Goal: Task Accomplishment & Management: Manage account settings

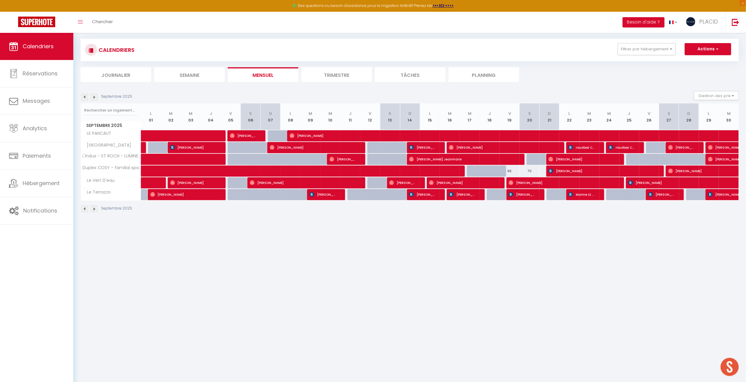
scroll to position [33, 0]
click at [636, 50] on button "Filtrer par hébergement" at bounding box center [647, 49] width 58 height 12
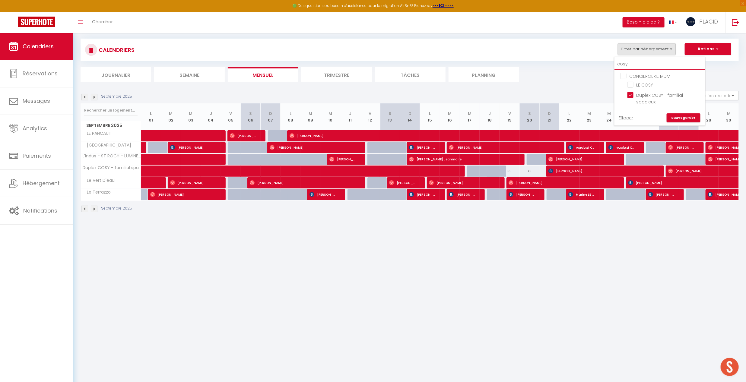
drag, startPoint x: 632, startPoint y: 67, endPoint x: 600, endPoint y: 62, distance: 32.5
click at [601, 62] on div "CALENDRIERS Filtrer par hébergement cosy CONCIERGERIE MDM LE COSY Duplex COSY -…" at bounding box center [410, 60] width 658 height 43
click at [626, 52] on button "Filtrer par hébergement" at bounding box center [647, 49] width 58 height 12
click at [637, 65] on input "cosy" at bounding box center [659, 64] width 90 height 11
type input "cos"
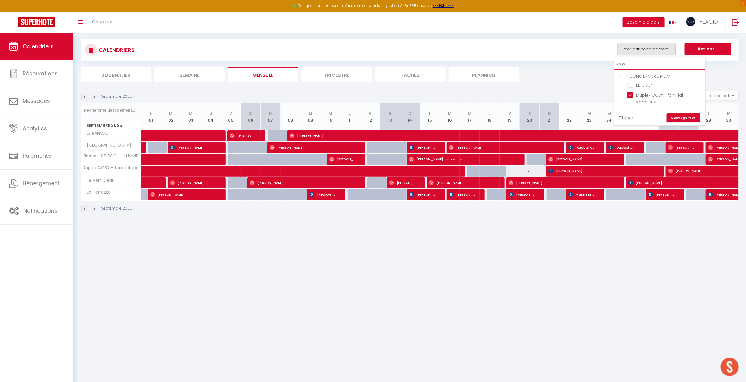
checkbox input "false"
type input "co"
checkbox input "false"
type input "c"
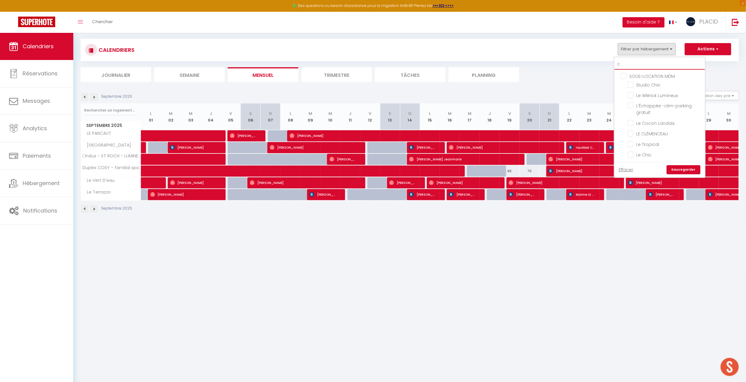
checkbox input "false"
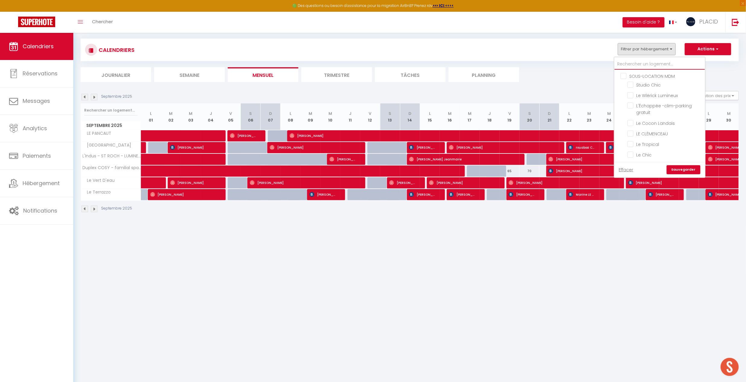
checkbox input "false"
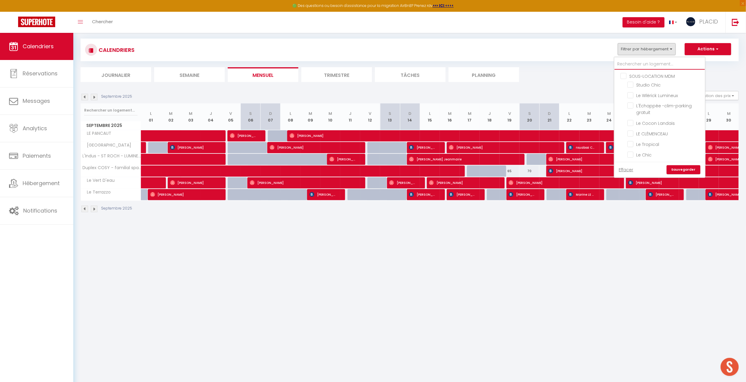
checkbox input "false"
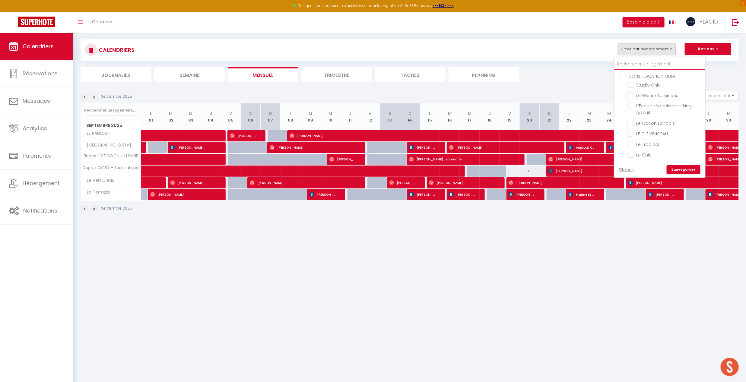
checkbox input "false"
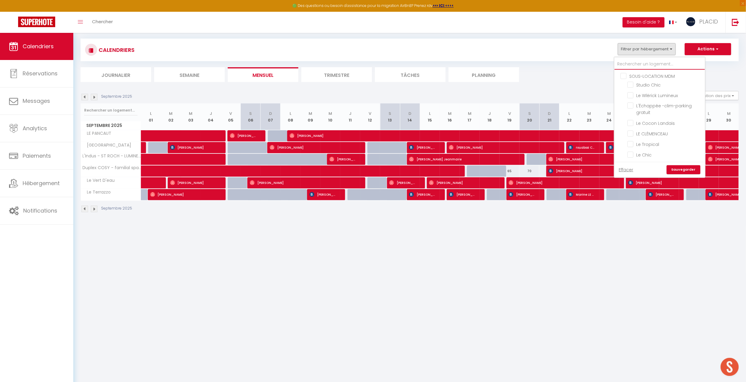
checkbox input "false"
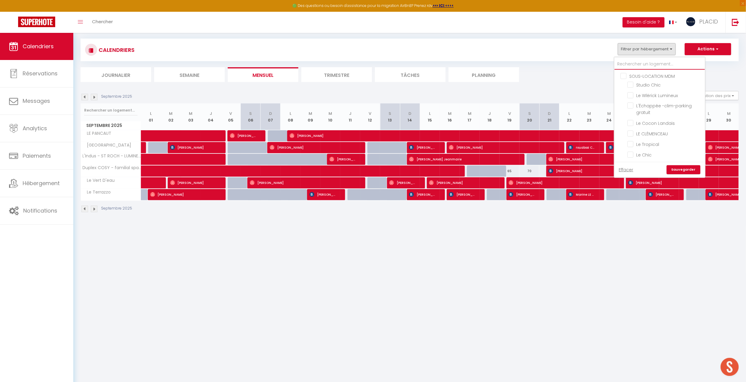
checkbox input "false"
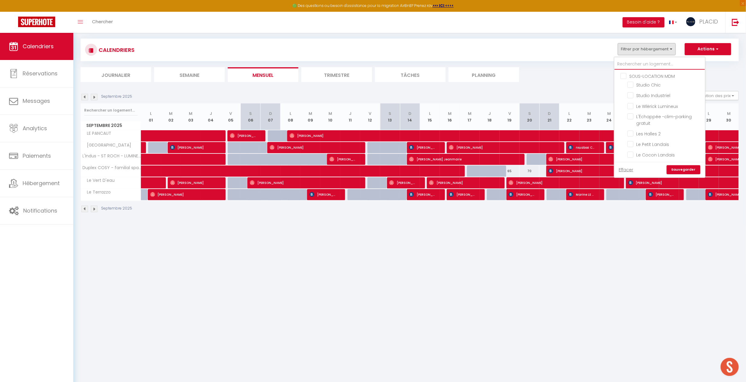
type input "b"
checkbox input "false"
type input "be"
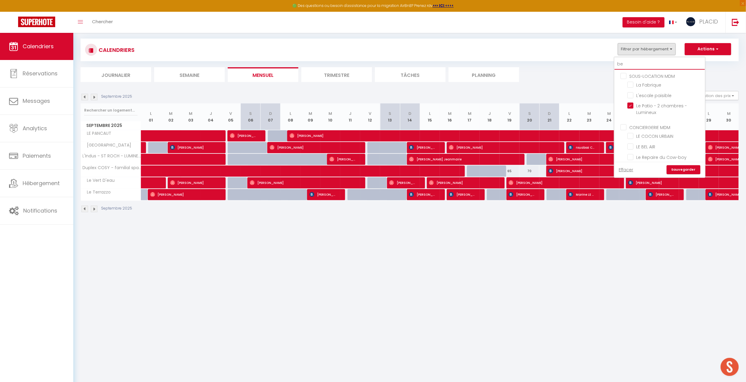
checkbox input "false"
checkbox input "true"
type input "bel"
checkbox input "false"
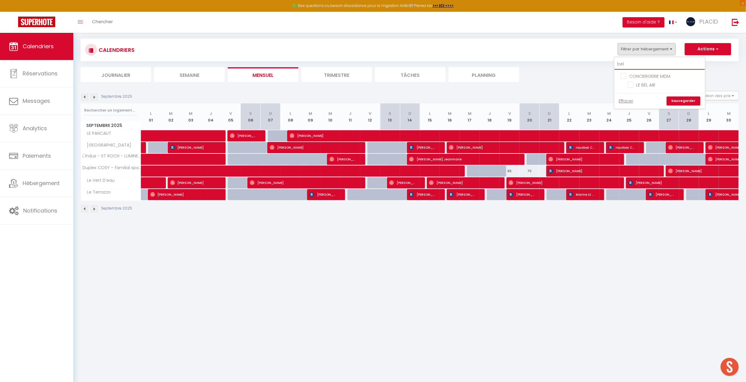
type input "bel a"
checkbox input "false"
type input "bel ai"
checkbox input "false"
type input "bel air"
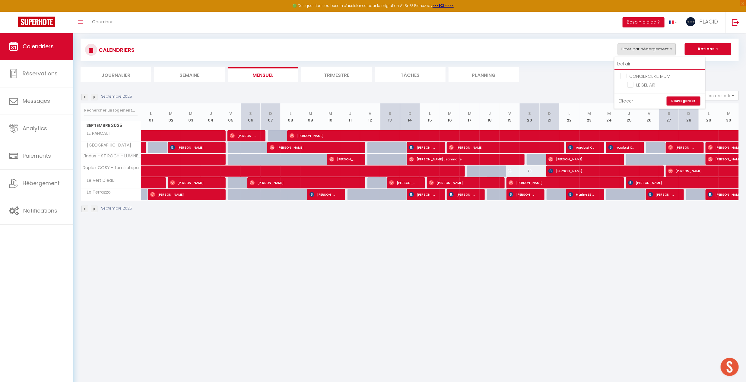
checkbox input "false"
type input "bel air"
click at [631, 86] on input "LE BEL AIR" at bounding box center [664, 84] width 75 height 6
checkbox input "true"
click at [682, 105] on link "Sauvegarder" at bounding box center [684, 101] width 34 height 9
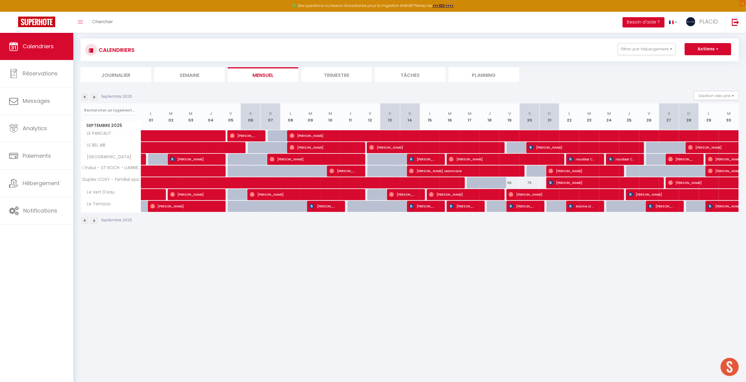
click at [85, 99] on img at bounding box center [84, 97] width 7 height 7
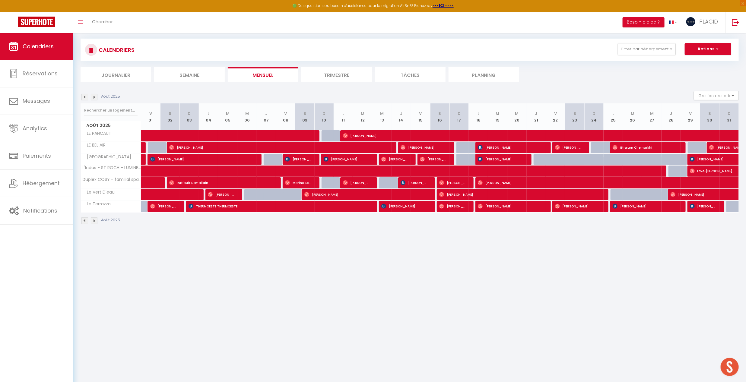
click at [94, 99] on img at bounding box center [94, 97] width 7 height 7
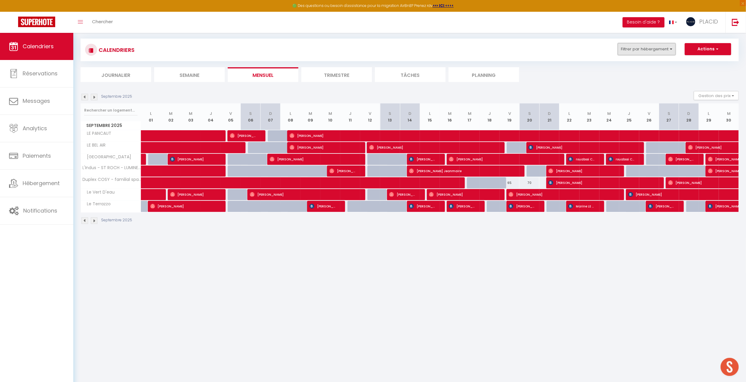
click at [658, 54] on button "Filtrer par hébergement" at bounding box center [647, 49] width 58 height 12
drag, startPoint x: 639, startPoint y: 68, endPoint x: 599, endPoint y: 65, distance: 40.5
click at [600, 65] on div "CALENDRIERS Filtrer par hébergement bel air CONCIERGERIE MDM LE BEL AIR Effacer…" at bounding box center [410, 60] width 658 height 43
click at [648, 50] on button "Filtrer par hébergement" at bounding box center [647, 49] width 58 height 12
type input "entre"
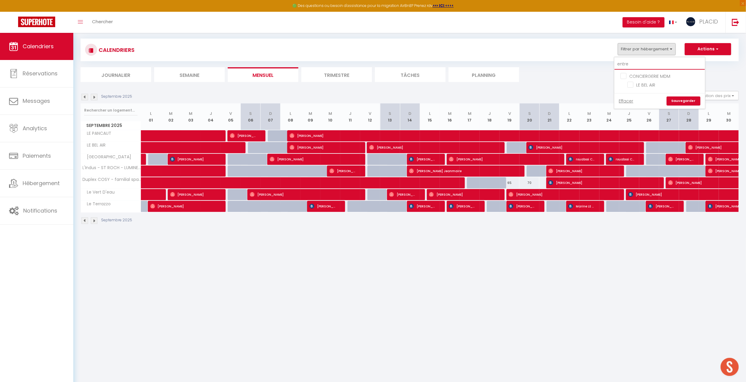
checkbox input "false"
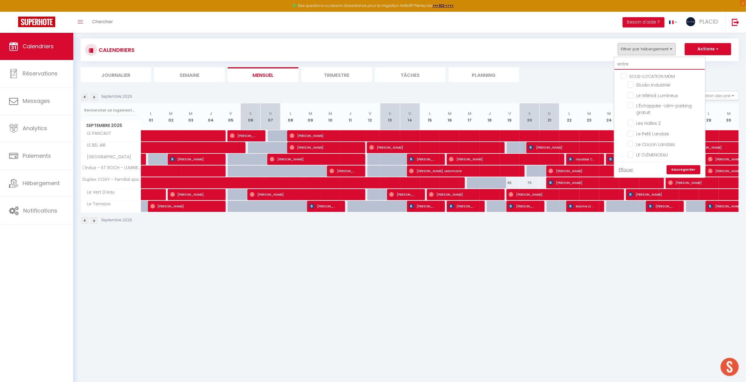
checkbox input "false"
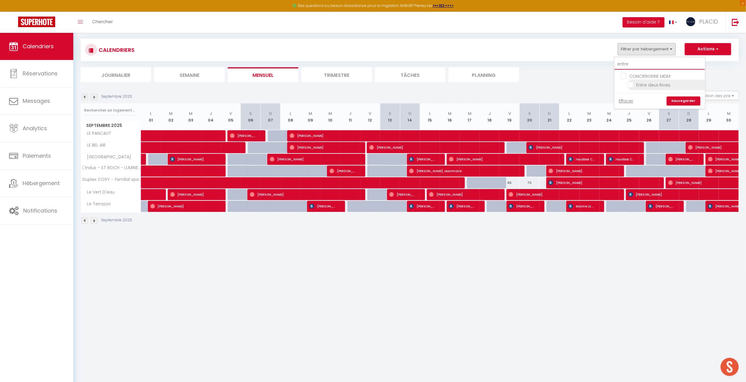
type input "entre"
click at [632, 84] on input "Entre deux Rives" at bounding box center [664, 84] width 75 height 6
checkbox input "true"
click at [687, 101] on link "Sauvegarder" at bounding box center [684, 101] width 34 height 9
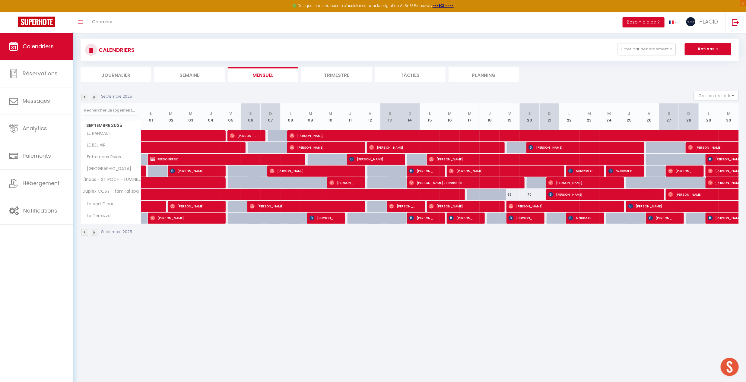
click at [515, 268] on body "🟢 Des questions ou besoin d'assistance pour la migration AirBnB? Prenez rdv >>>…" at bounding box center [373, 191] width 746 height 382
click at [639, 47] on button "Filtrer par hébergement" at bounding box center [647, 49] width 58 height 12
click at [684, 101] on link "Sauvegarder" at bounding box center [684, 101] width 34 height 9
click at [87, 98] on img at bounding box center [84, 97] width 7 height 7
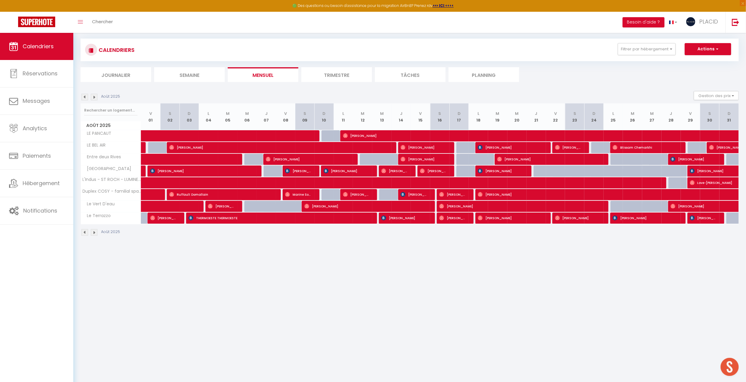
click at [94, 98] on img at bounding box center [94, 97] width 7 height 7
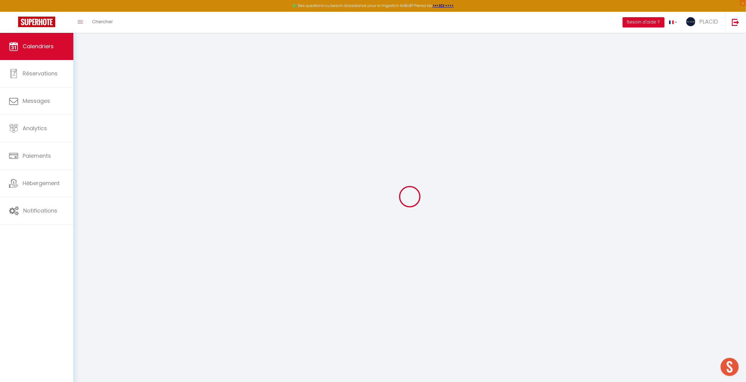
select select "0"
select select "40924"
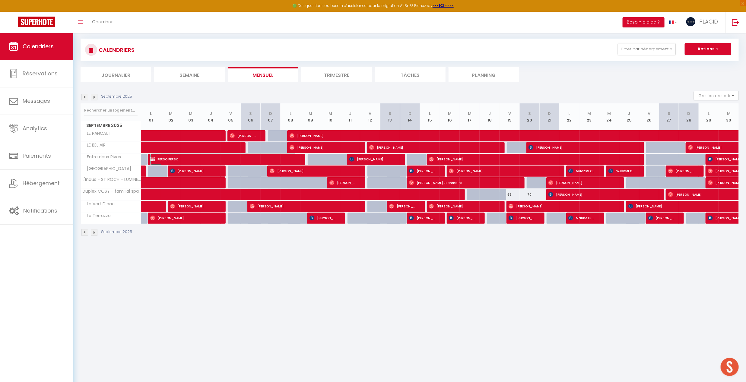
click at [184, 163] on span "PERSO PERSO" at bounding box center [223, 159] width 146 height 11
select select "KO"
select select "19764"
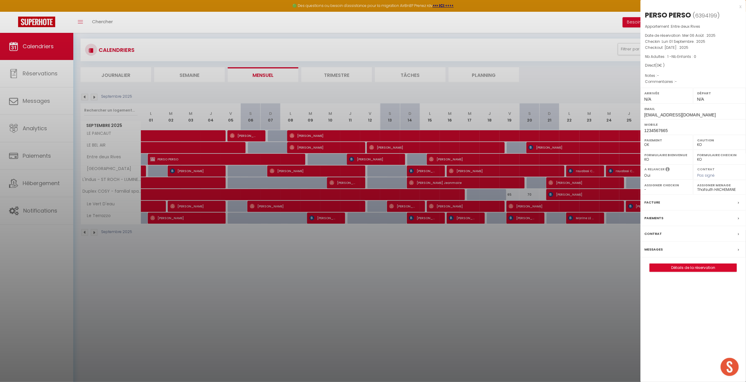
click at [310, 292] on div at bounding box center [373, 191] width 746 height 382
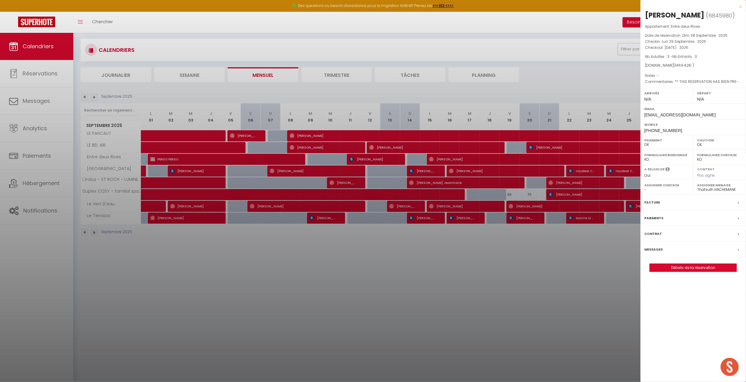
click at [382, 304] on div at bounding box center [373, 191] width 746 height 382
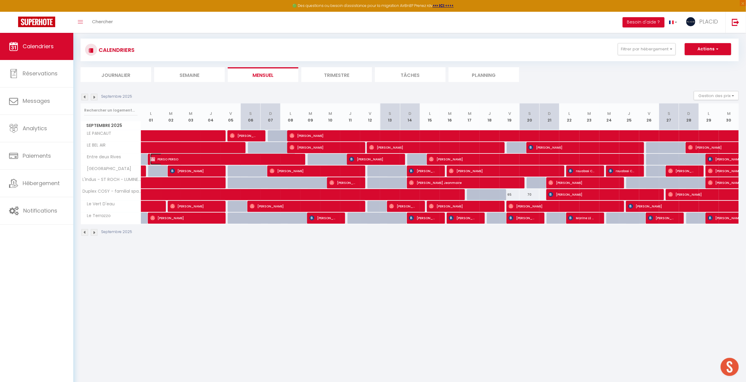
click at [252, 162] on span "PERSO PERSO" at bounding box center [223, 159] width 146 height 11
select select "KO"
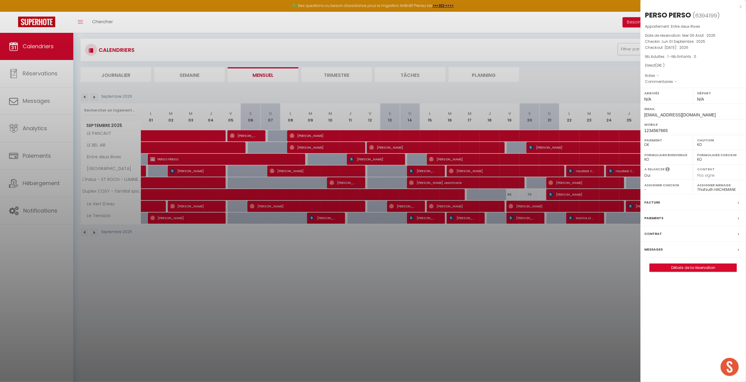
click at [450, 274] on div at bounding box center [373, 191] width 746 height 382
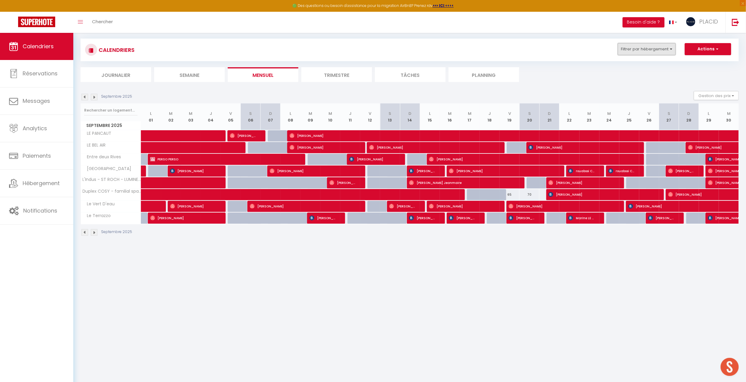
click at [646, 51] on button "Filtrer par hébergement" at bounding box center [647, 49] width 58 height 12
drag, startPoint x: 642, startPoint y: 63, endPoint x: 596, endPoint y: 63, distance: 45.8
click at [596, 63] on div "CALENDRIERS Filtrer par hébergement entre CONCIERGERIE MDM Entre deux Rives Eff…" at bounding box center [410, 60] width 658 height 43
click at [645, 50] on button "Filtrer par hébergement" at bounding box center [647, 49] width 58 height 12
click at [643, 64] on input "entre" at bounding box center [659, 64] width 90 height 11
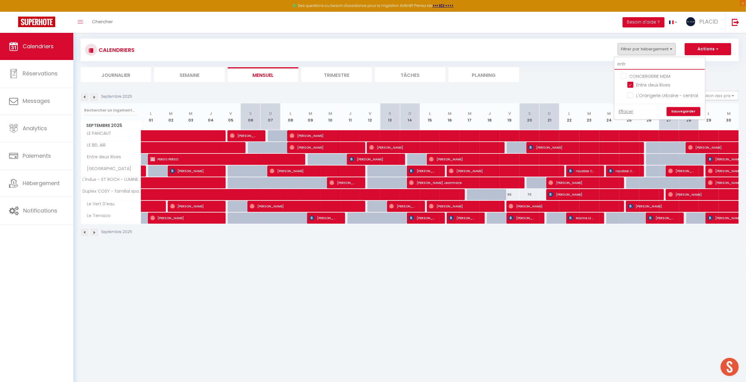
type input "ent"
checkbox input "false"
type input "en"
checkbox input "false"
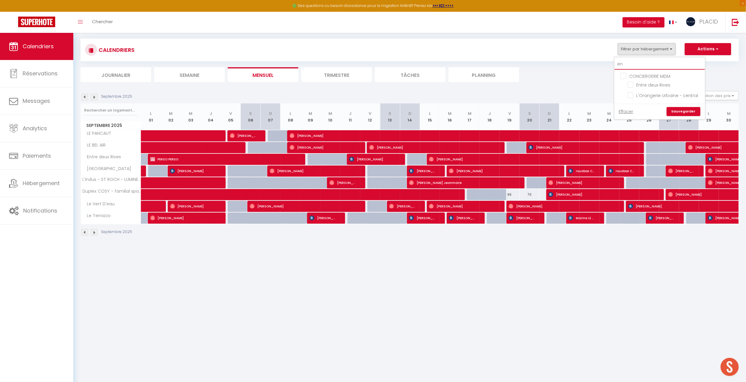
checkbox input "false"
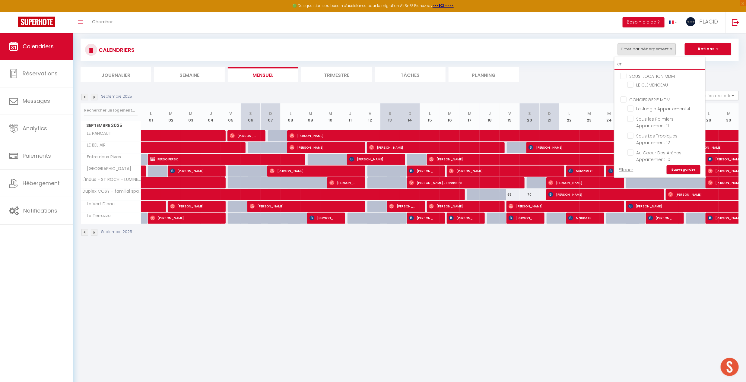
type input "e"
checkbox input "true"
checkbox input "false"
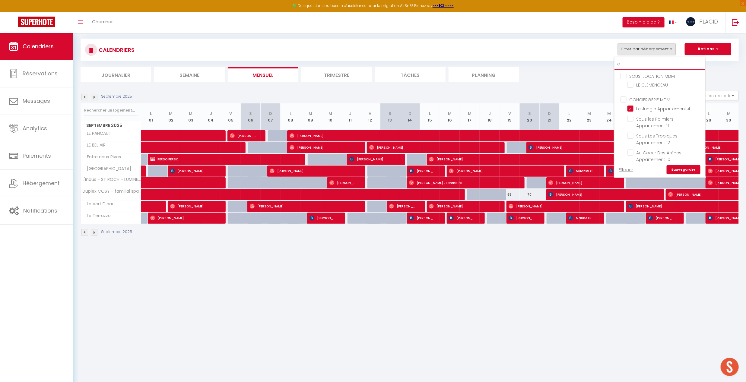
checkbox input "false"
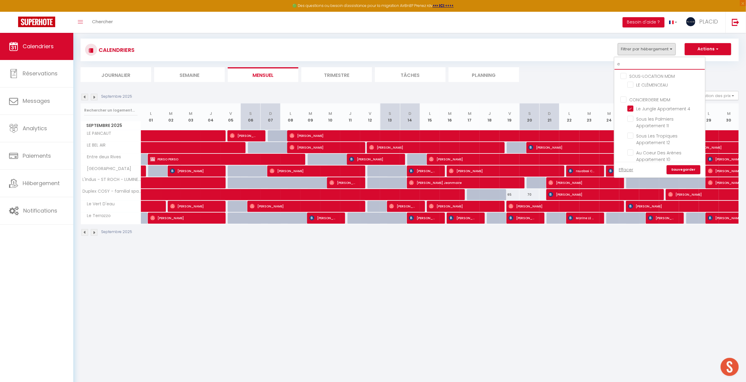
checkbox input "false"
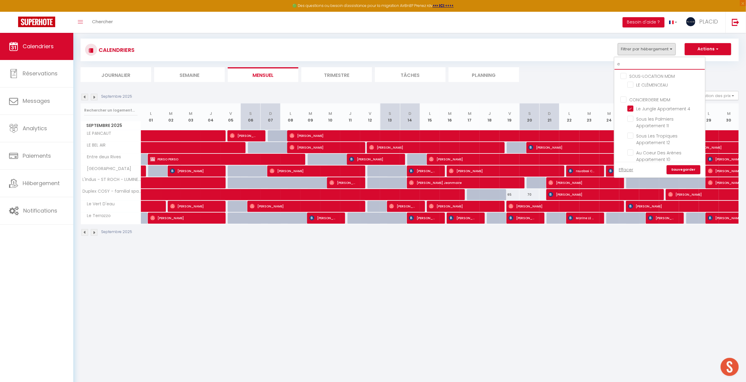
checkbox input "false"
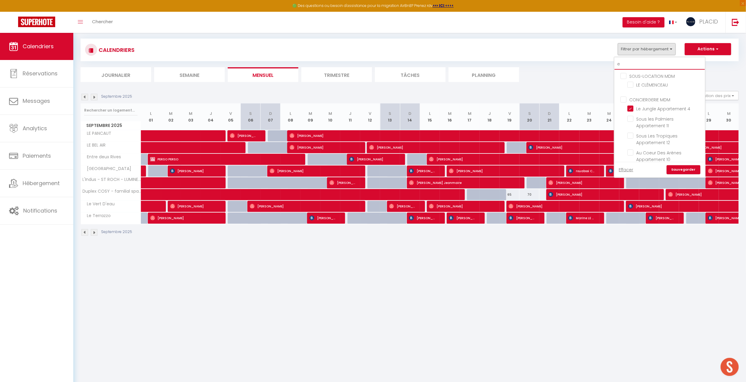
checkbox input "false"
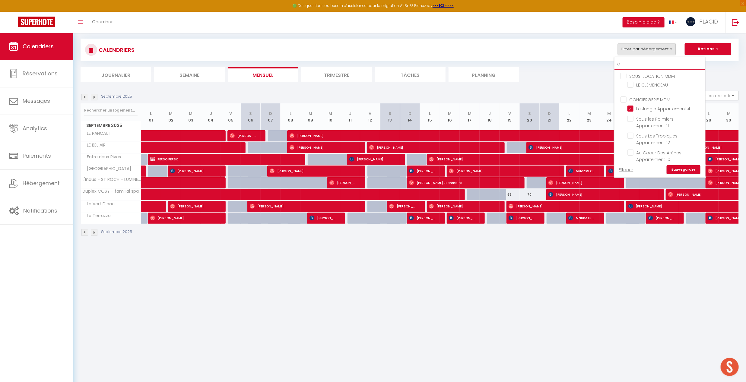
checkbox input "true"
checkbox input "false"
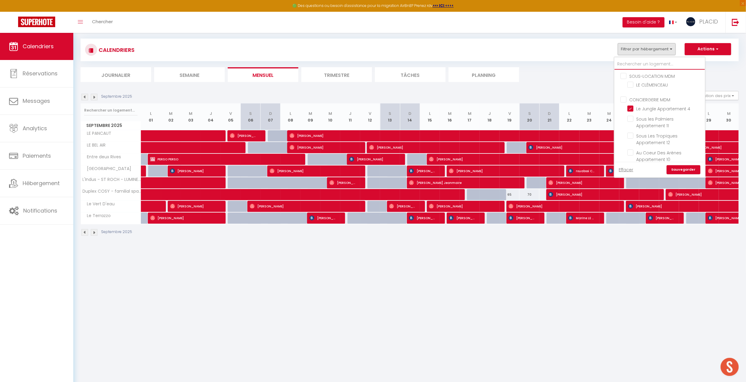
checkbox input "false"
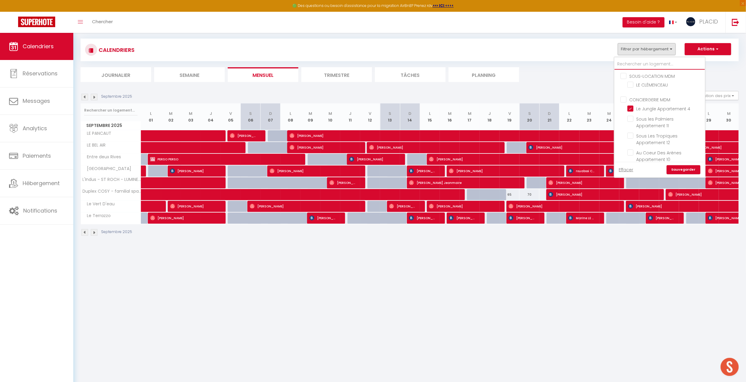
checkbox input "false"
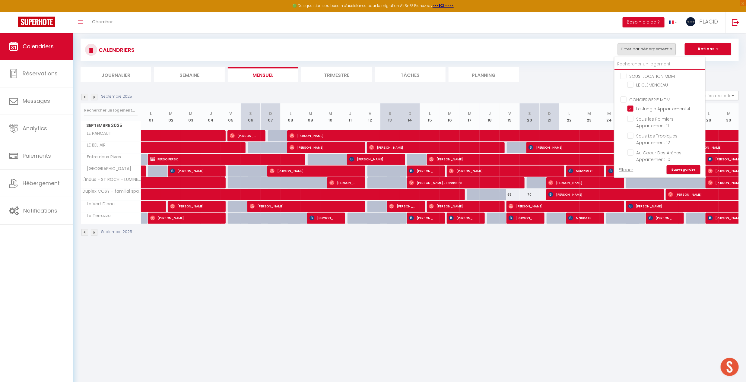
checkbox input "false"
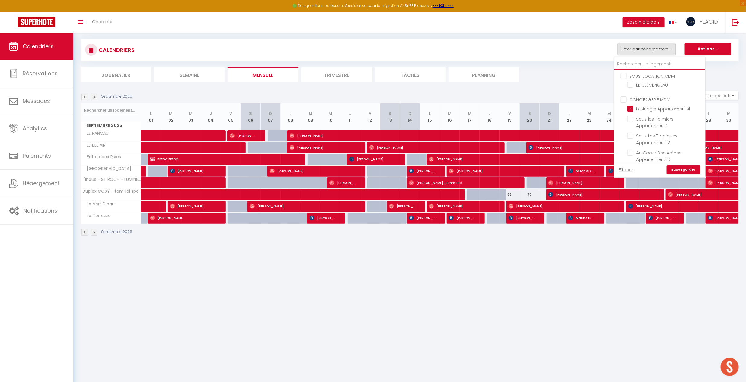
checkbox input "false"
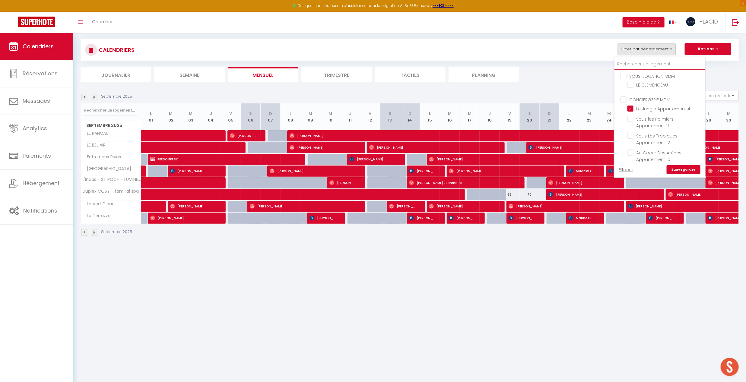
checkbox input "false"
checkbox input "true"
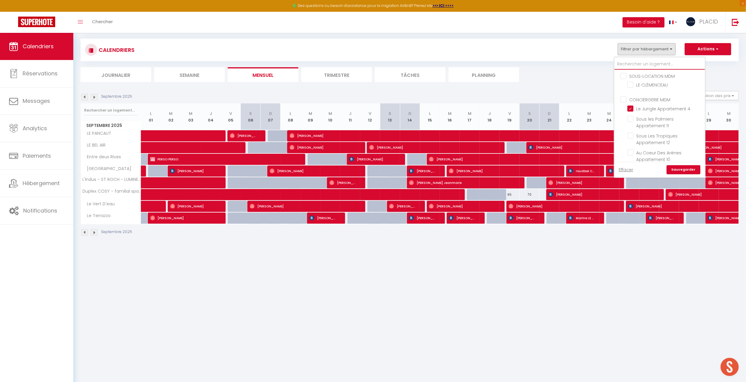
checkbox input "false"
type input "re"
checkbox input "false"
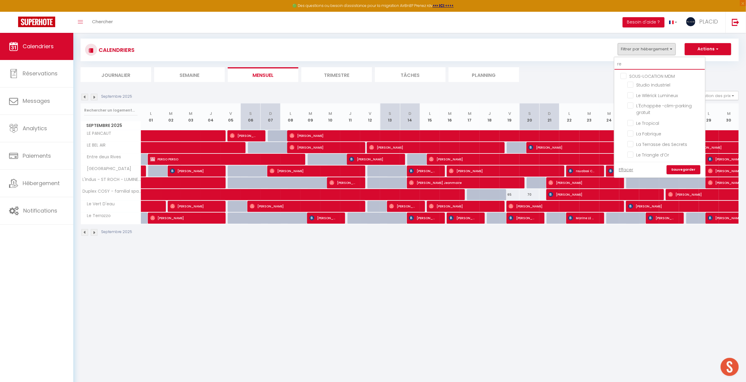
type input "rem"
checkbox input "false"
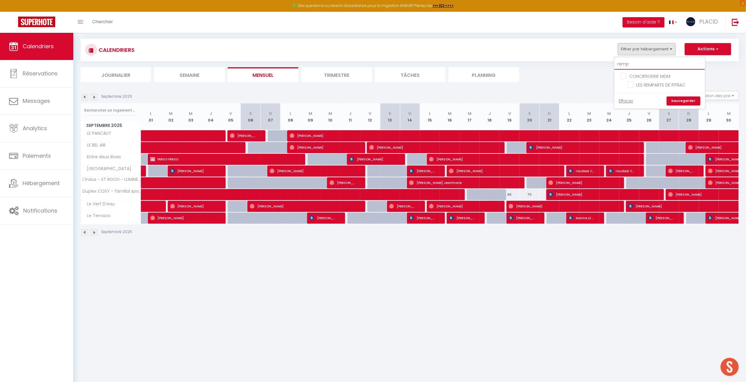
type input "rempa"
checkbox input "false"
type input "rempa"
click at [633, 84] on input "LES REMPARTS DE PITRAC" at bounding box center [664, 84] width 75 height 6
checkbox input "true"
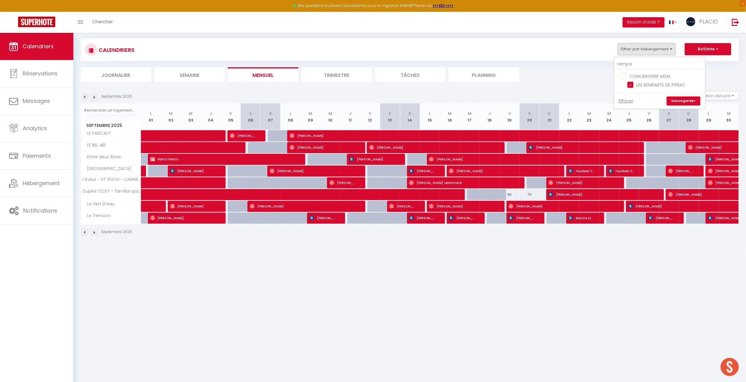
click at [684, 102] on link "Sauvegarder" at bounding box center [684, 101] width 34 height 9
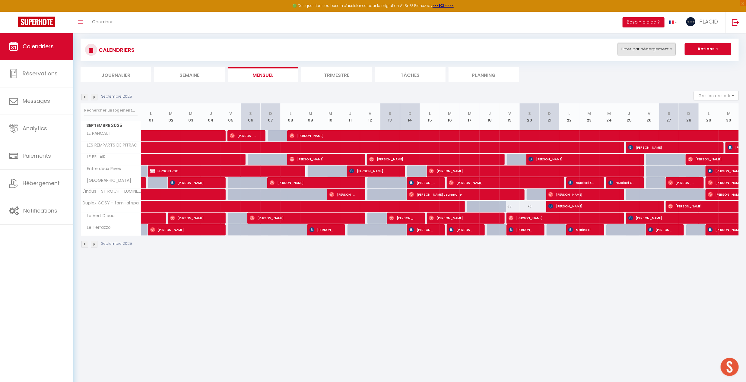
click at [644, 50] on button "Filtrer par hébergement" at bounding box center [647, 49] width 58 height 12
drag, startPoint x: 639, startPoint y: 68, endPoint x: 608, endPoint y: 65, distance: 30.9
click at [608, 65] on div "CALENDRIERS Filtrer par hébergement rempa CONCIERGERIE MDM LES REMPARTS DE PITR…" at bounding box center [410, 60] width 658 height 43
click at [653, 48] on button "Filtrer par hébergement" at bounding box center [647, 49] width 58 height 12
drag, startPoint x: 653, startPoint y: 63, endPoint x: 609, endPoint y: 61, distance: 44.1
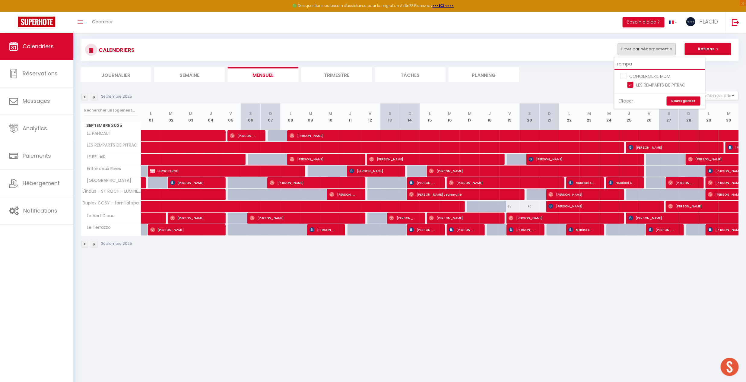
click at [609, 61] on div "CALENDRIERS Filtrer par hébergement rempa CONCIERGERIE MDM LES REMPARTS DE PITR…" at bounding box center [410, 50] width 658 height 23
click at [636, 46] on button "Filtrer par hébergement" at bounding box center [647, 49] width 58 height 12
click at [643, 61] on input "rempa" at bounding box center [659, 64] width 90 height 11
click at [640, 65] on input "rempa" at bounding box center [659, 64] width 90 height 11
type input "re"
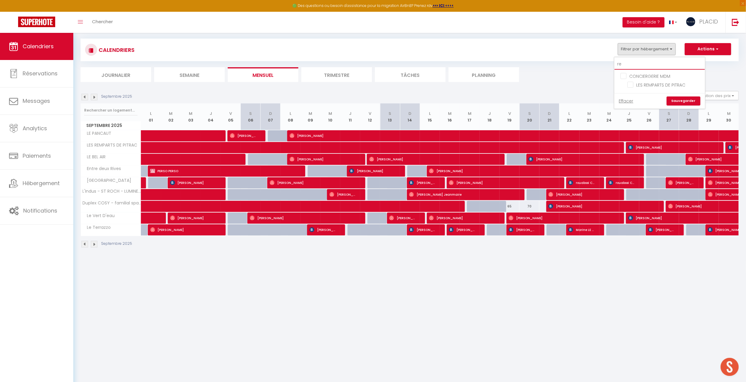
checkbox input "false"
type input "r"
checkbox input "false"
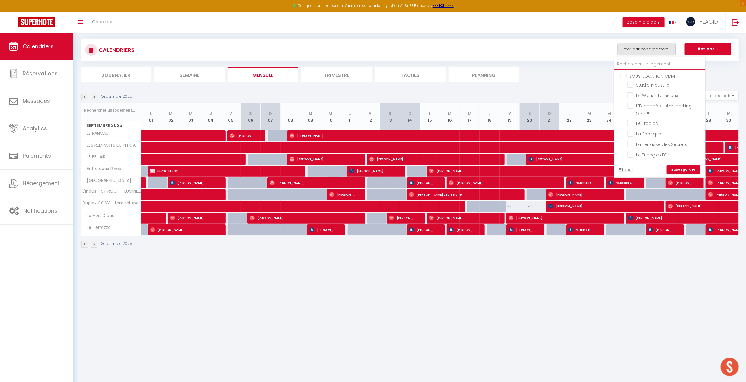
checkbox input "false"
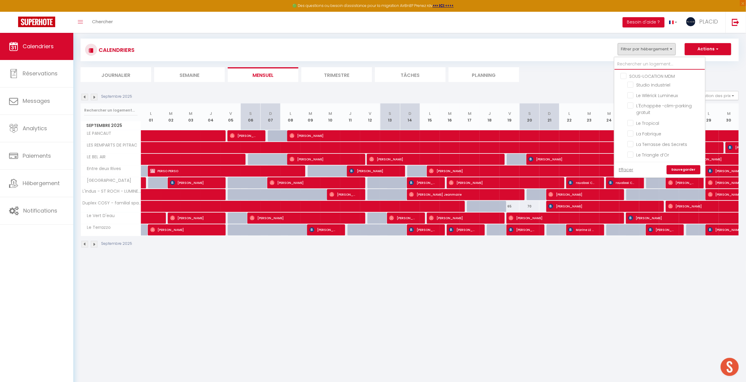
checkbox input "false"
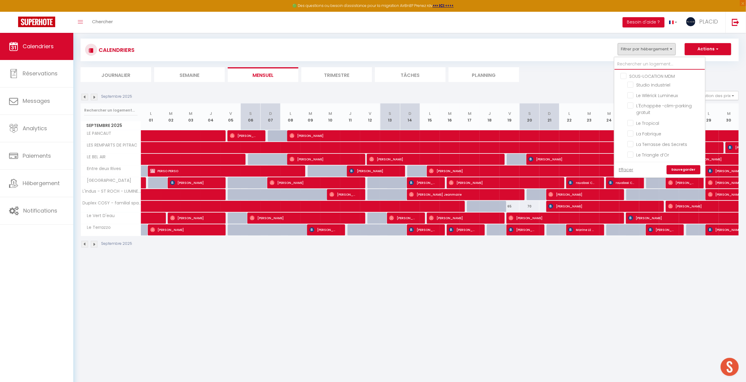
checkbox input "true"
checkbox input "false"
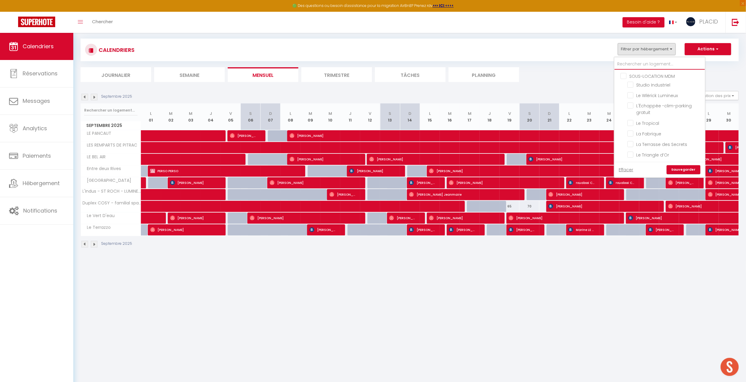
checkbox input "false"
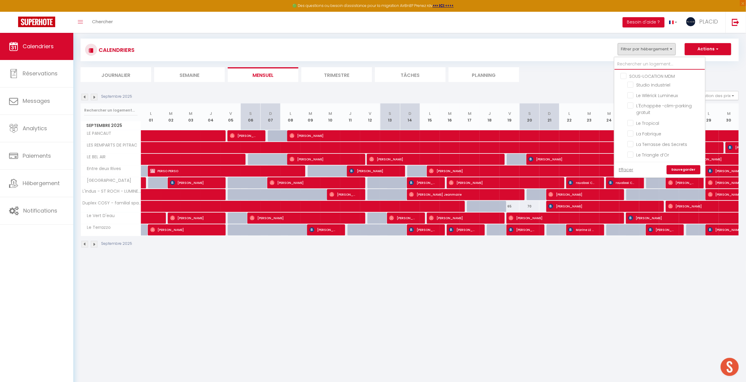
checkbox input "false"
checkbox input "true"
checkbox input "false"
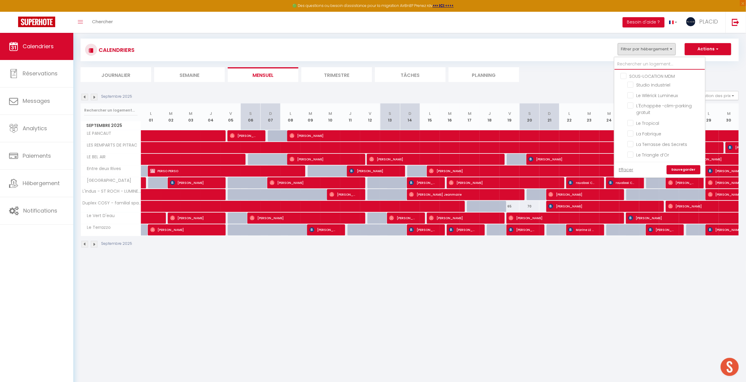
checkbox input "false"
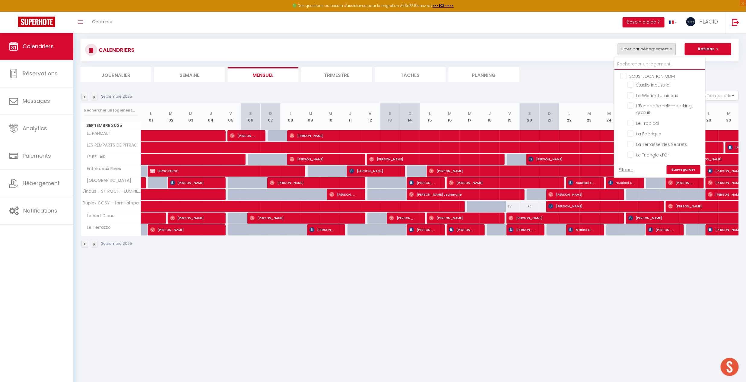
checkbox input "false"
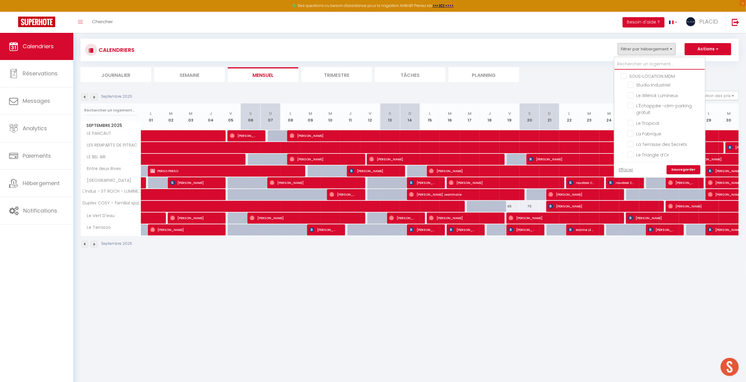
checkbox input "false"
checkbox input "true"
checkbox input "false"
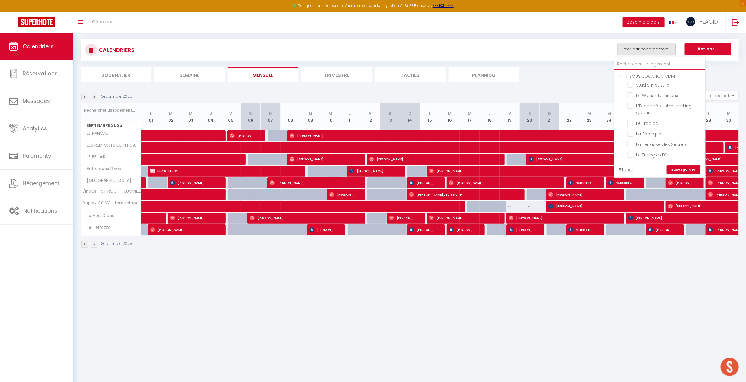
checkbox input "false"
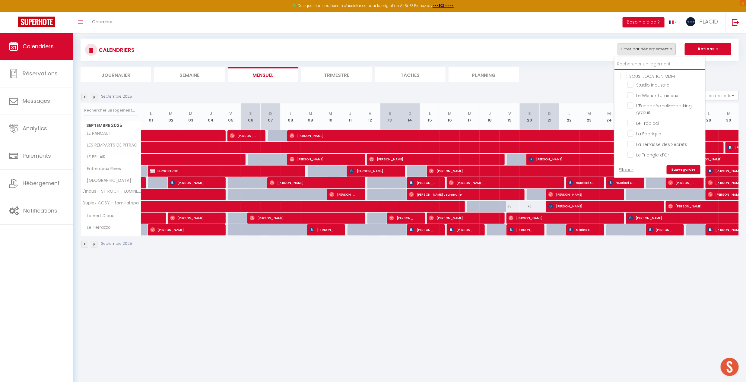
checkbox input "false"
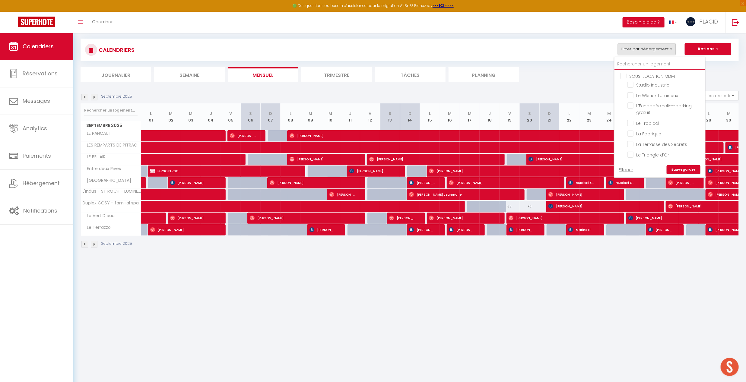
checkbox input "false"
type input "l"
checkbox input "false"
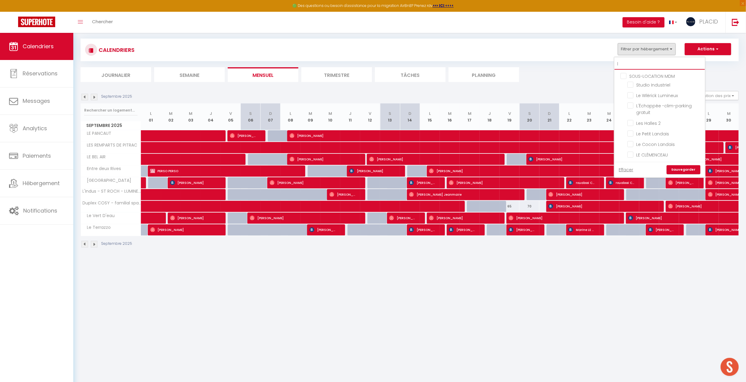
checkbox input "false"
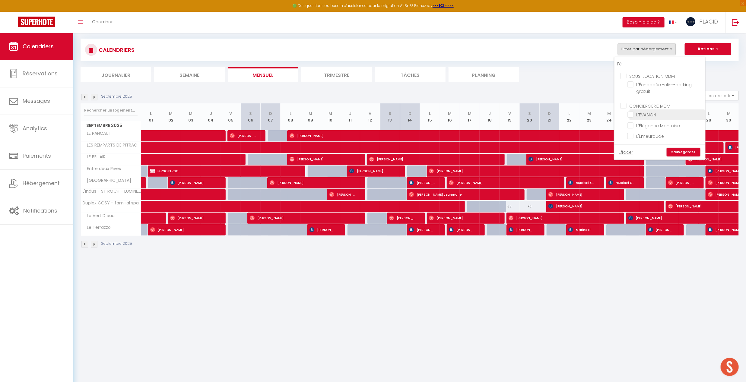
click at [636, 115] on input "L'ÉVASION" at bounding box center [664, 114] width 75 height 6
click at [684, 151] on link "Sauvegarder" at bounding box center [684, 152] width 34 height 9
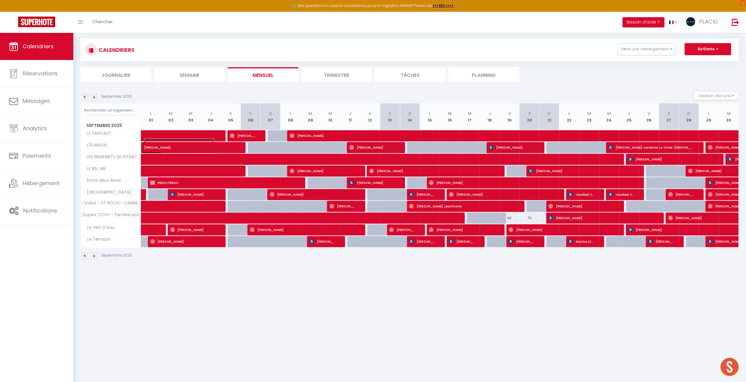
click at [198, 147] on span "[PERSON_NAME]" at bounding box center [178, 144] width 69 height 11
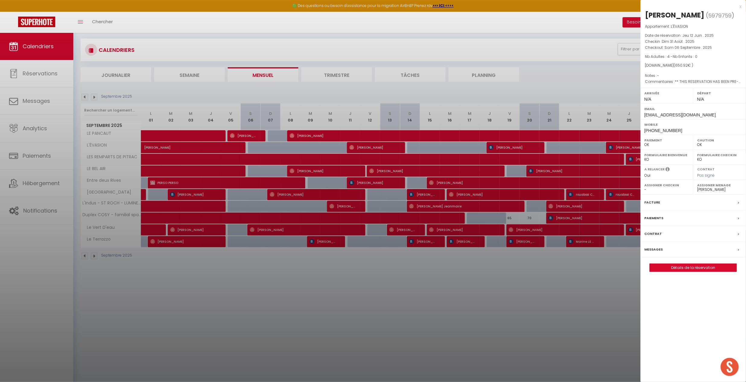
click at [234, 320] on div at bounding box center [373, 191] width 746 height 382
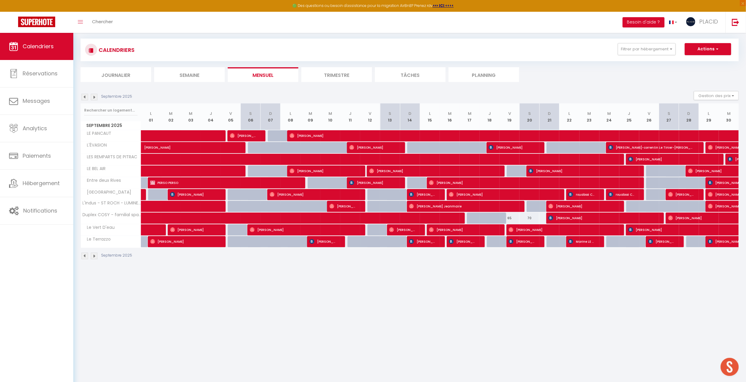
click at [85, 98] on img at bounding box center [84, 97] width 7 height 7
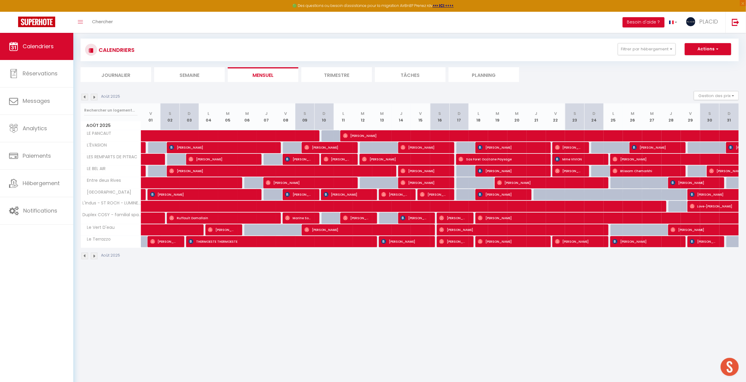
click at [96, 99] on img at bounding box center [94, 97] width 7 height 7
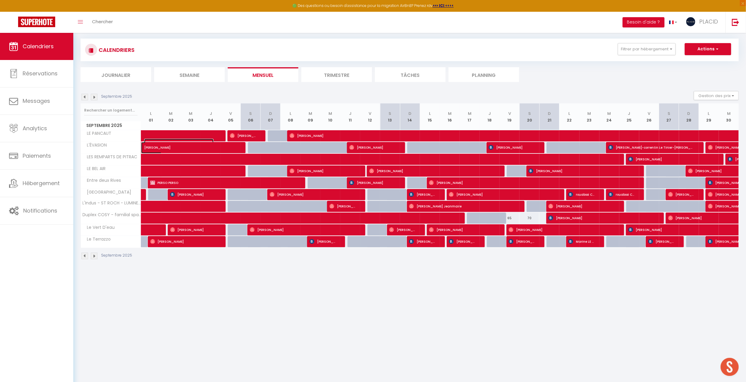
click at [157, 150] on span "[PERSON_NAME]" at bounding box center [178, 144] width 69 height 11
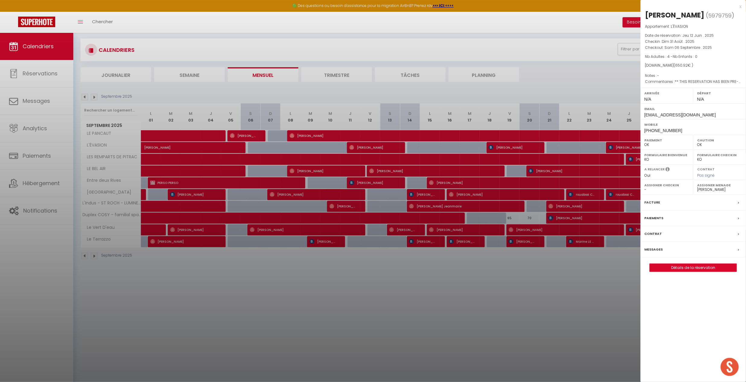
click at [487, 247] on div at bounding box center [373, 191] width 746 height 382
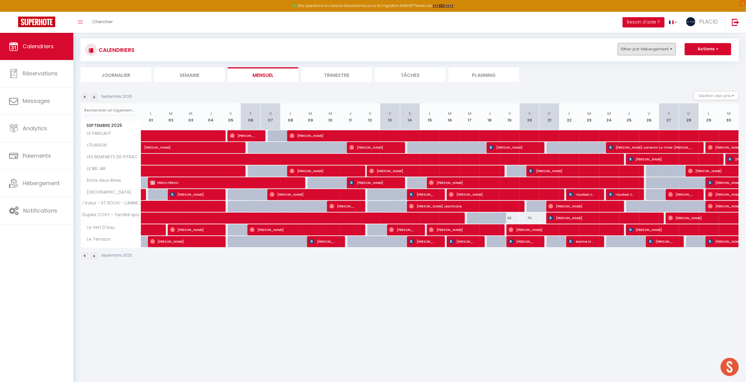
click at [641, 48] on button "Filtrer par hébergement" at bounding box center [647, 49] width 58 height 12
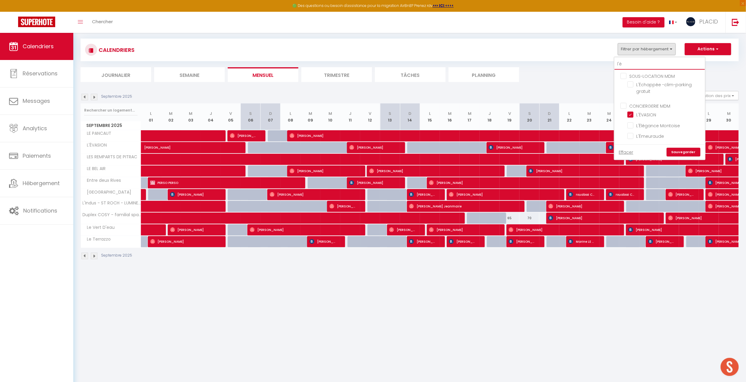
drag, startPoint x: 632, startPoint y: 63, endPoint x: 606, endPoint y: 65, distance: 26.0
click at [606, 65] on div "CALENDRIERS Filtrer par hébergement l'é SOUS-LOCATION MDM L'Échappée -clim-park…" at bounding box center [410, 60] width 658 height 43
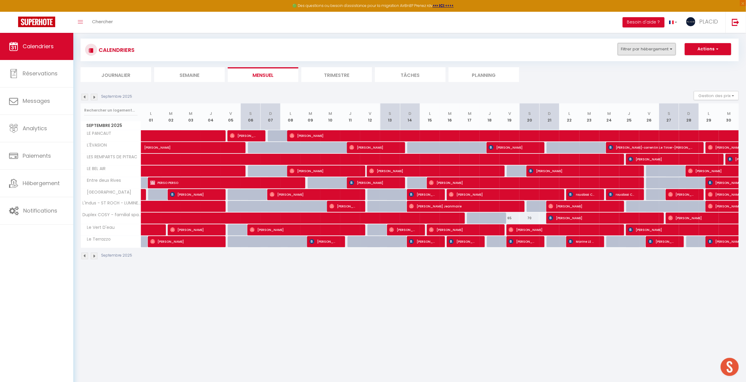
click at [648, 52] on button "Filtrer par hébergement" at bounding box center [647, 49] width 58 height 12
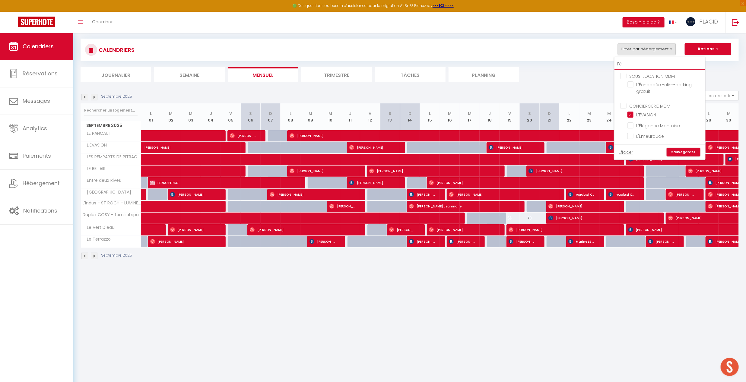
drag, startPoint x: 643, startPoint y: 64, endPoint x: 597, endPoint y: 63, distance: 46.8
click at [597, 64] on div "CALENDRIERS Filtrer par hébergement l'é SOUS-LOCATION MDM L'Échappée -clim-park…" at bounding box center [410, 60] width 658 height 43
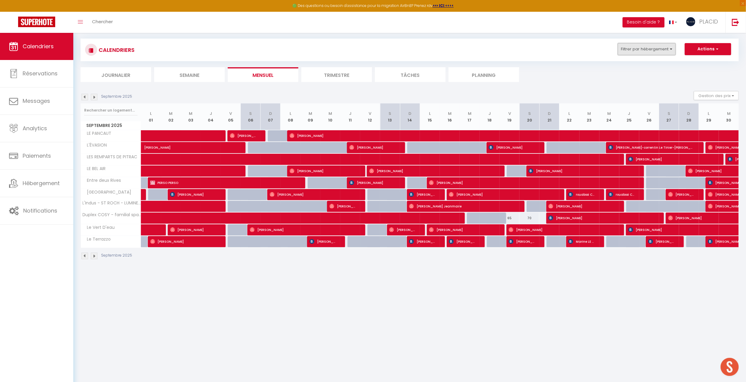
click at [643, 49] on button "Filtrer par hébergement" at bounding box center [647, 49] width 58 height 12
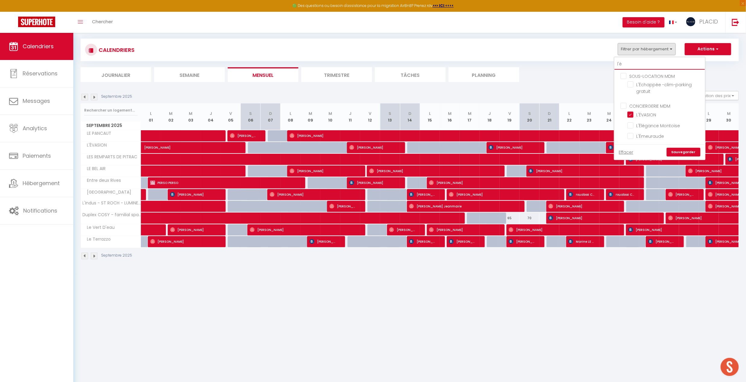
drag, startPoint x: 638, startPoint y: 65, endPoint x: 606, endPoint y: 64, distance: 31.7
click at [607, 65] on div "CALENDRIERS Filtrer par hébergement l'é SOUS-LOCATION MDM L'Échappée -clim-park…" at bounding box center [410, 60] width 658 height 43
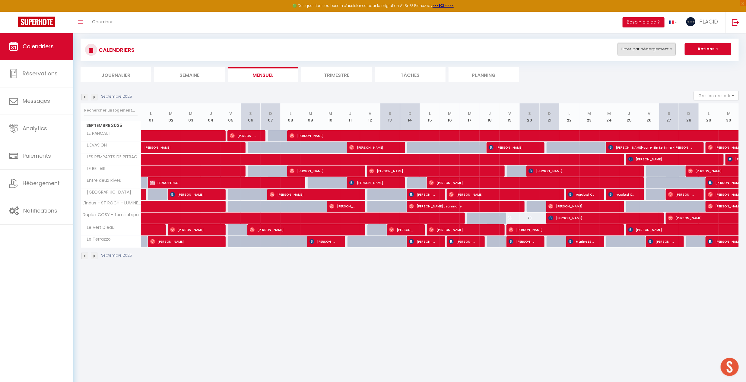
click at [638, 50] on button "Filtrer par hébergement" at bounding box center [647, 49] width 58 height 12
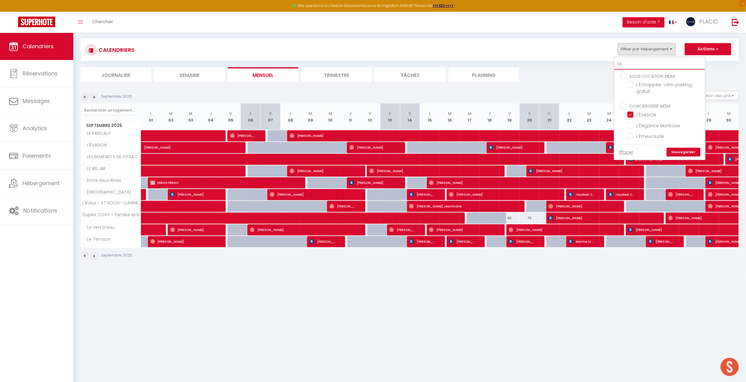
click at [642, 63] on input "l'é" at bounding box center [659, 64] width 90 height 11
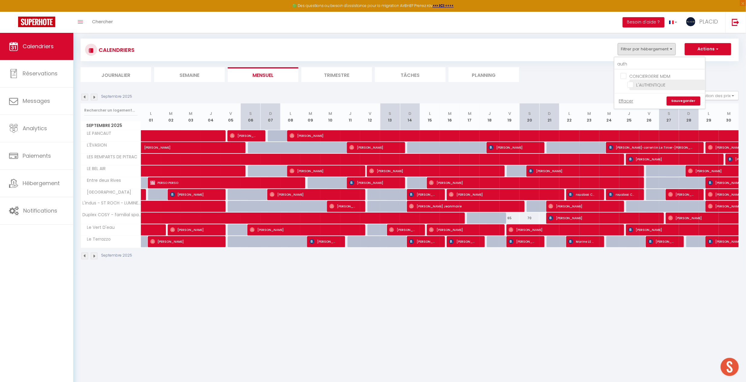
click at [636, 83] on input "L'AUTHENTIQUE" at bounding box center [664, 84] width 75 height 6
click at [682, 100] on link "Sauvegarder" at bounding box center [684, 101] width 34 height 9
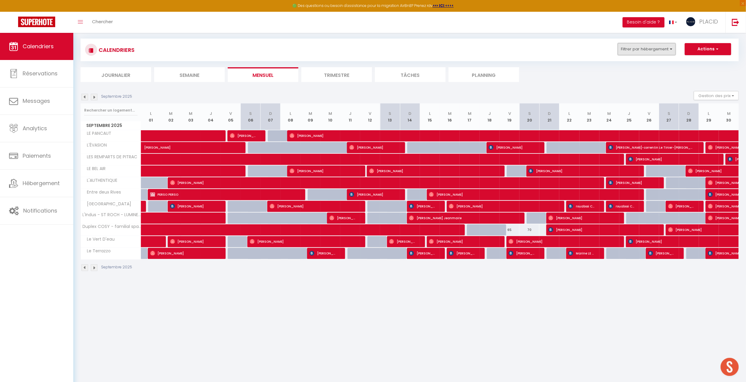
click at [641, 50] on button "Filtrer par hébergement" at bounding box center [647, 49] width 58 height 12
drag, startPoint x: 636, startPoint y: 64, endPoint x: 609, endPoint y: 64, distance: 26.8
click at [609, 64] on div "CALENDRIERS Filtrer par hébergement auth CONCIERGERIE MDM L'AUTHENTIQUE Effacer…" at bounding box center [410, 60] width 658 height 43
click at [646, 47] on button "Filtrer par hébergement" at bounding box center [647, 49] width 58 height 12
click at [640, 63] on input "auth" at bounding box center [659, 64] width 90 height 11
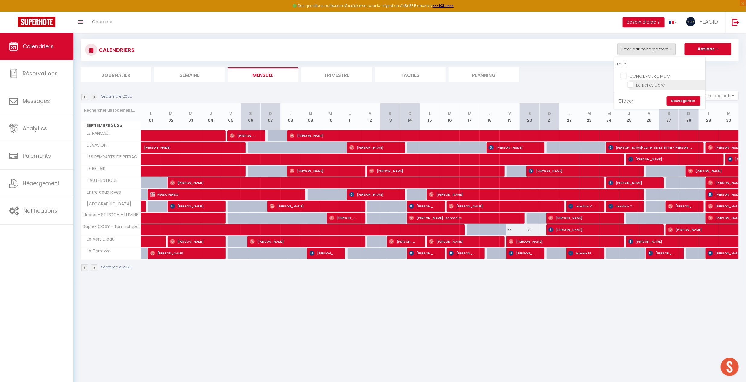
click at [631, 88] on li "Le Reflet Doré" at bounding box center [666, 85] width 75 height 11
click at [636, 45] on button "Filtrer par hébergement" at bounding box center [647, 49] width 58 height 12
click at [632, 87] on input "Le Reflet Doré" at bounding box center [664, 84] width 75 height 6
click at [683, 102] on link "Sauvegarder" at bounding box center [684, 101] width 34 height 9
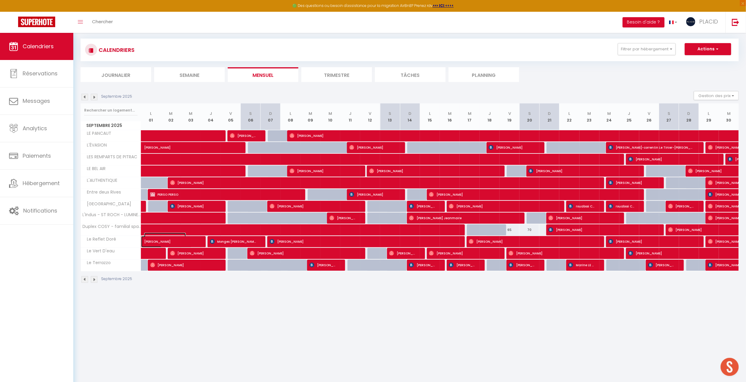
click at [159, 242] on span "[PERSON_NAME]" at bounding box center [165, 238] width 42 height 11
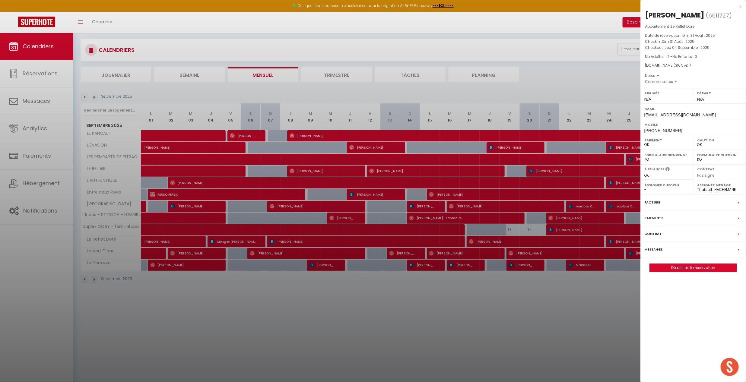
click at [454, 309] on div at bounding box center [373, 191] width 746 height 382
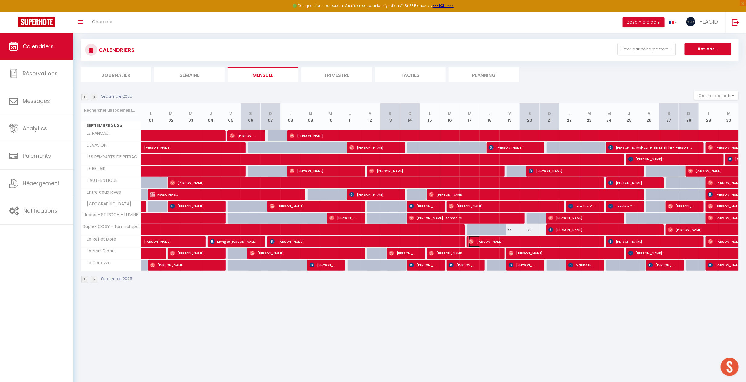
click at [488, 245] on span "[PERSON_NAME]" at bounding box center [532, 241] width 126 height 11
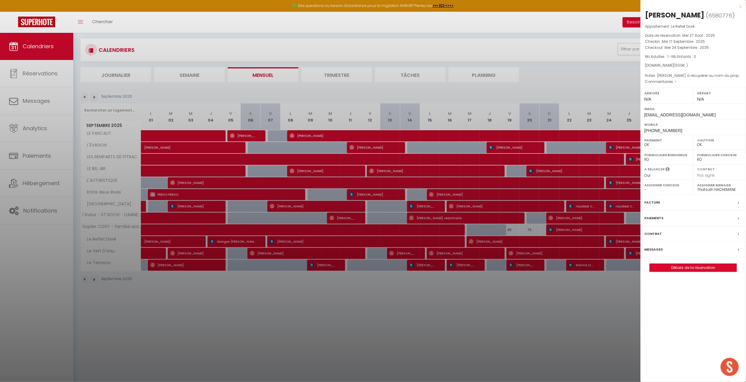
click at [560, 330] on div at bounding box center [373, 191] width 746 height 382
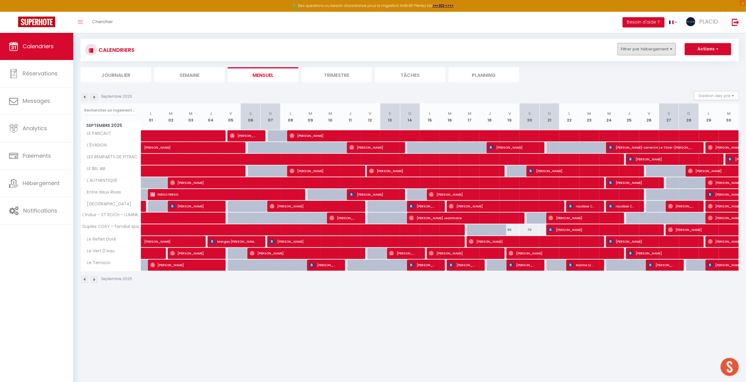
click at [639, 52] on button "Filtrer par hébergement" at bounding box center [647, 49] width 58 height 12
drag, startPoint x: 639, startPoint y: 68, endPoint x: 608, endPoint y: 59, distance: 32.5
click at [608, 59] on div "CALENDRIERS Filtrer par hébergement reflet CONCIERGERIE MDM Le Reflet Doré Effa…" at bounding box center [410, 50] width 658 height 23
click at [651, 49] on button "Filtrer par hébergement" at bounding box center [647, 49] width 58 height 12
click at [640, 63] on input "reflet" at bounding box center [659, 64] width 90 height 11
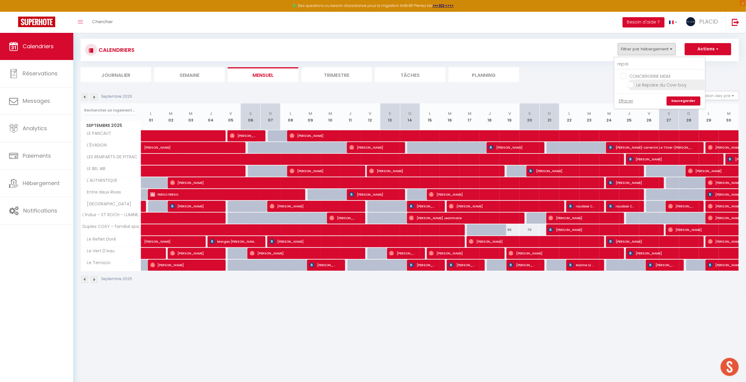
click at [632, 85] on input "Le Repaire du Cow-boy" at bounding box center [664, 84] width 75 height 6
click at [687, 102] on link "Sauvegarder" at bounding box center [684, 101] width 34 height 9
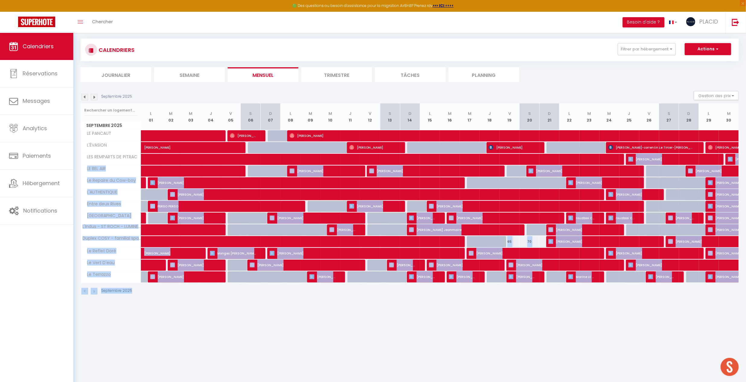
drag, startPoint x: 317, startPoint y: 340, endPoint x: 147, endPoint y: 165, distance: 243.2
click at [147, 165] on body "🟢 Des questions ou besoin d'assistance pour la migration AirBnB? Prenez rdv >>>…" at bounding box center [373, 191] width 746 height 382
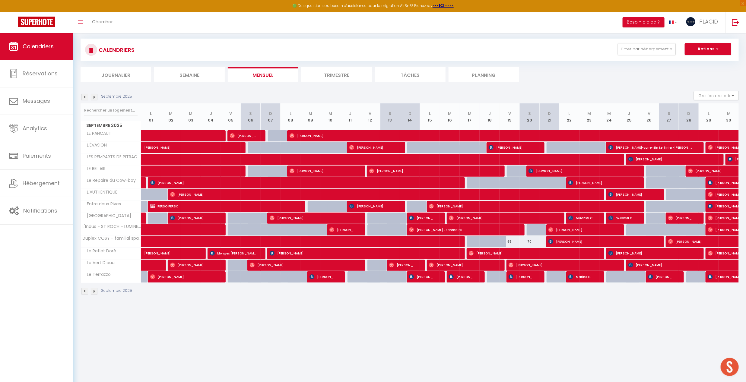
click at [214, 319] on body "🟢 Des questions ou besoin d'assistance pour la migration AirBnB? Prenez rdv >>>…" at bounding box center [373, 191] width 746 height 382
click at [717, 184] on span "[PERSON_NAME]" at bounding box center [735, 182] width 55 height 11
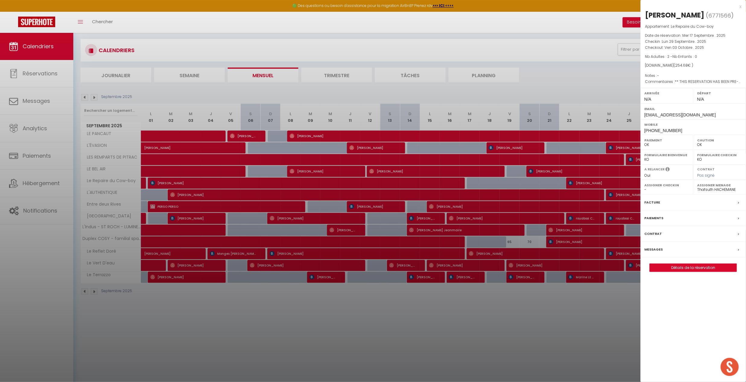
scroll to position [32, 0]
click at [450, 331] on div at bounding box center [373, 191] width 746 height 382
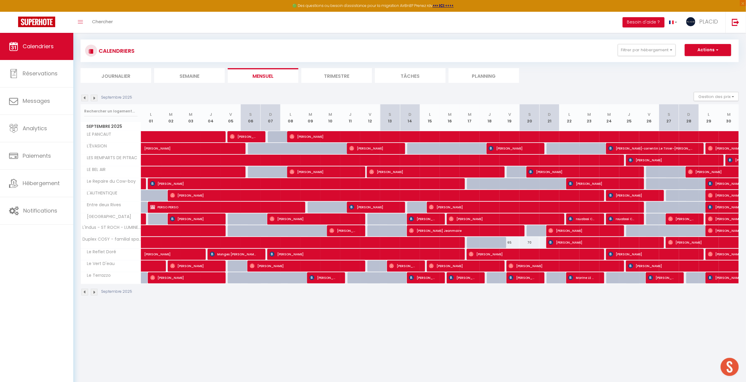
click at [96, 100] on img at bounding box center [94, 98] width 7 height 7
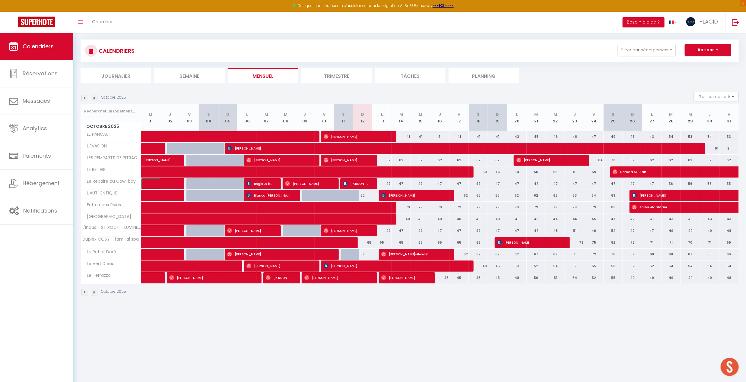
click at [163, 187] on span at bounding box center [164, 183] width 28 height 11
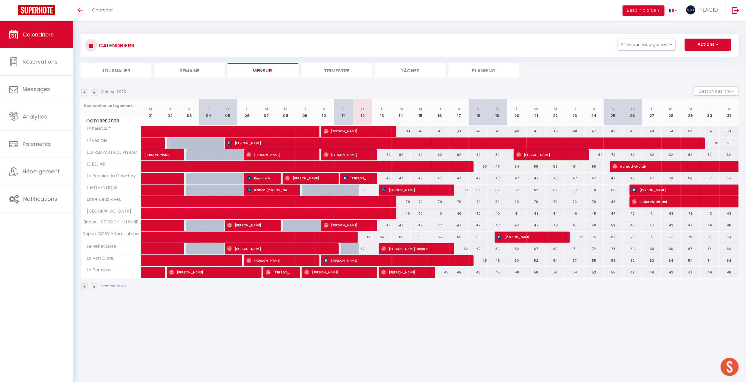
scroll to position [20, 0]
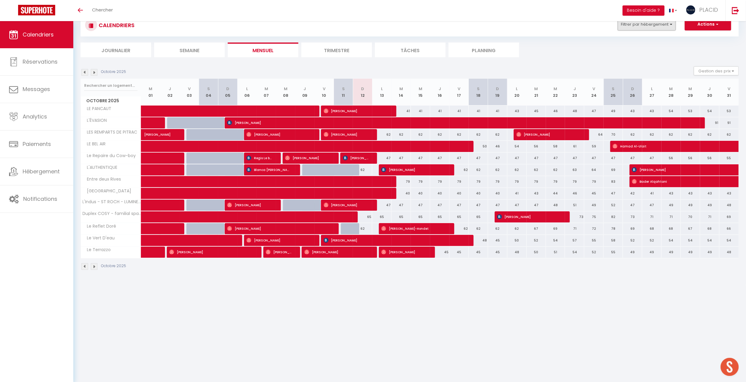
click at [651, 30] on button "Filtrer par hébergement" at bounding box center [647, 24] width 58 height 12
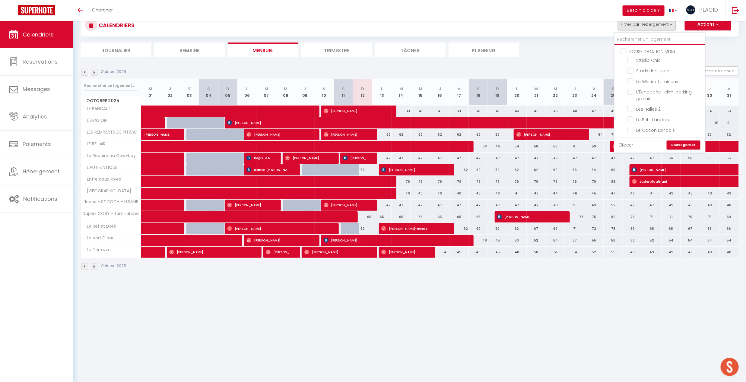
click at [641, 43] on input "text" at bounding box center [659, 39] width 90 height 11
type input "mo"
checkbox input "false"
type input "mon"
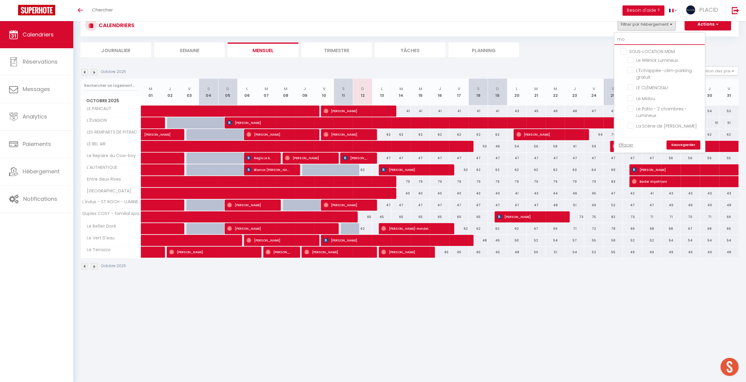
checkbox input "false"
type input "mont"
checkbox input "false"
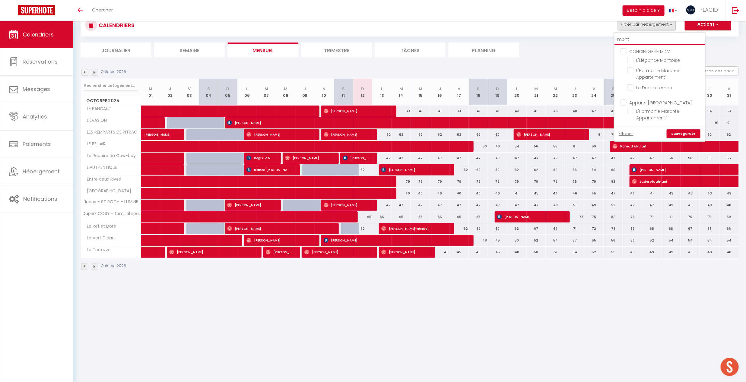
checkbox input "false"
type input "monto"
checkbox input "false"
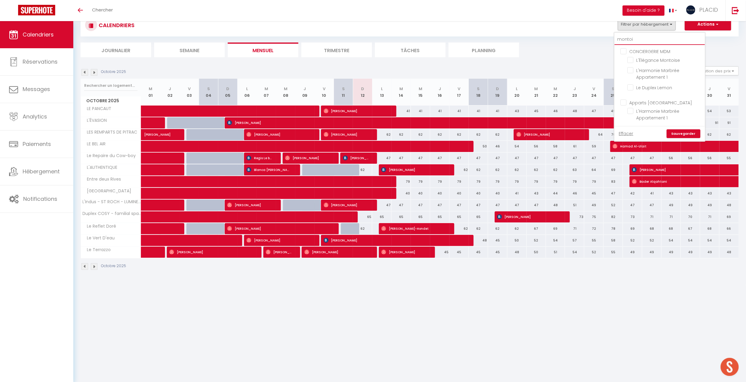
type input "montois"
checkbox input "false"
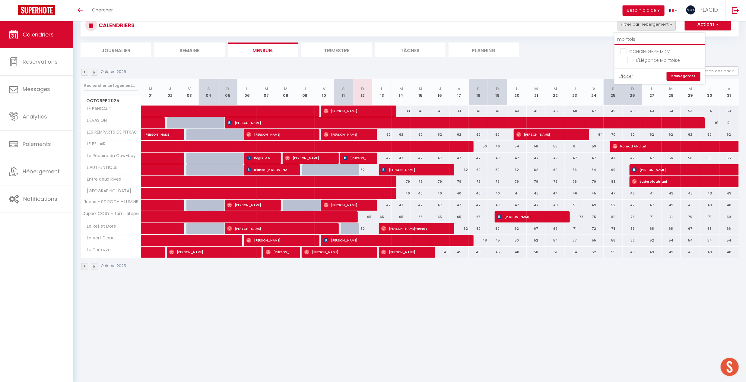
checkbox input "false"
type input "montoise"
checkbox input "false"
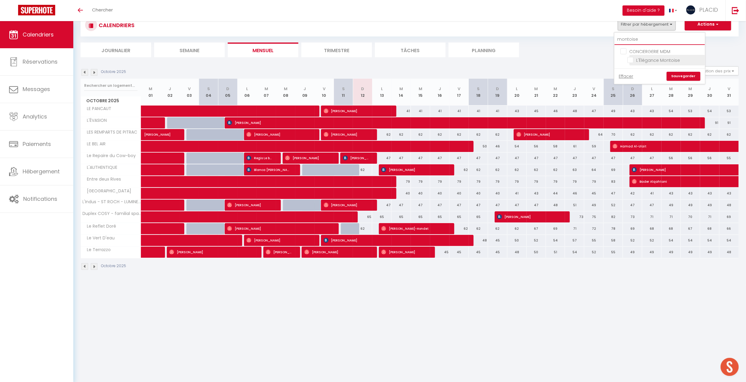
type input "montoise"
click at [636, 62] on input "L'Élégance Montoise" at bounding box center [664, 60] width 75 height 6
checkbox input "true"
click at [683, 77] on link "Sauvegarder" at bounding box center [684, 76] width 34 height 9
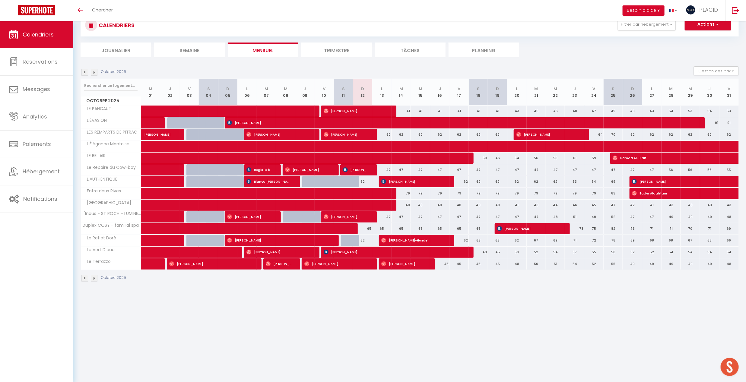
click at [87, 69] on img at bounding box center [84, 72] width 7 height 7
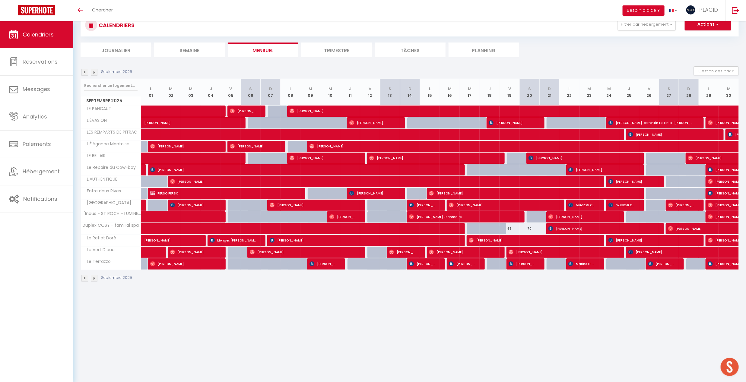
click at [84, 73] on img at bounding box center [84, 72] width 7 height 7
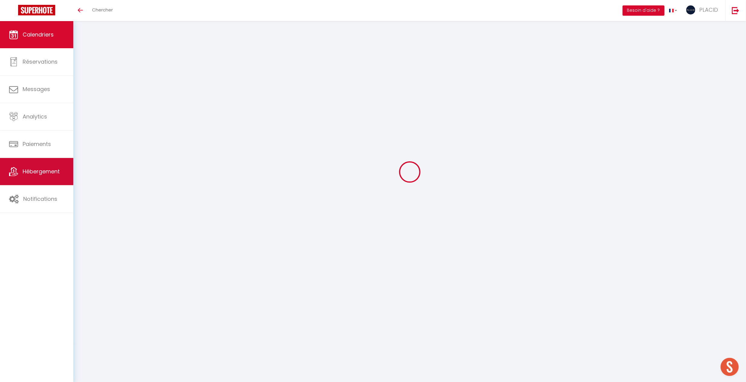
select select
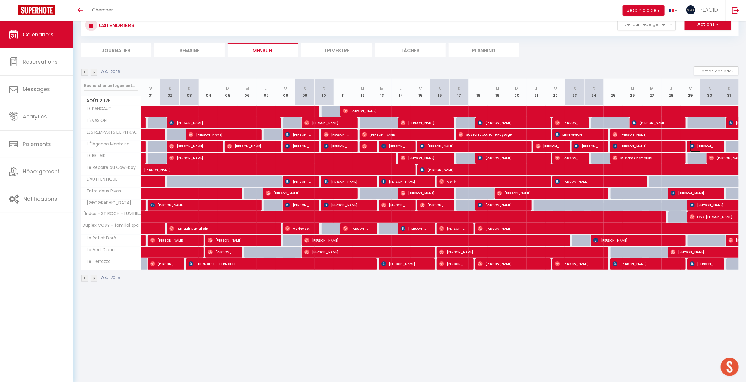
click at [702, 145] on span "agathe LAFFONT" at bounding box center [703, 146] width 26 height 11
select select "OK"
select select "0"
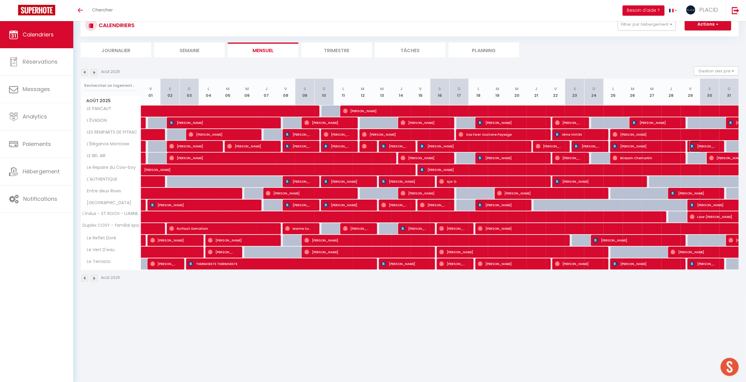
select select "1"
select select
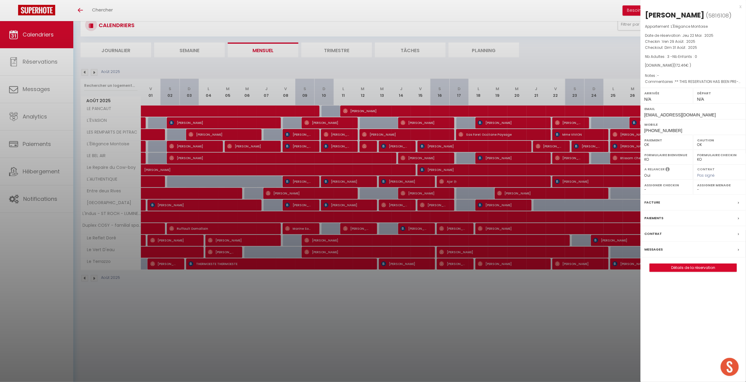
select select "24751"
click at [435, 316] on div at bounding box center [373, 191] width 746 height 382
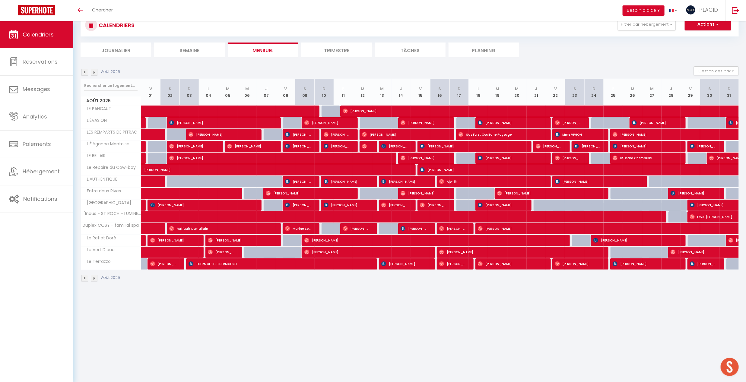
click at [647, 40] on div "CALENDRIERS Filtrer par hébergement montoise CONCIERGERIE MDM L'Élégance Montoi…" at bounding box center [410, 35] width 658 height 43
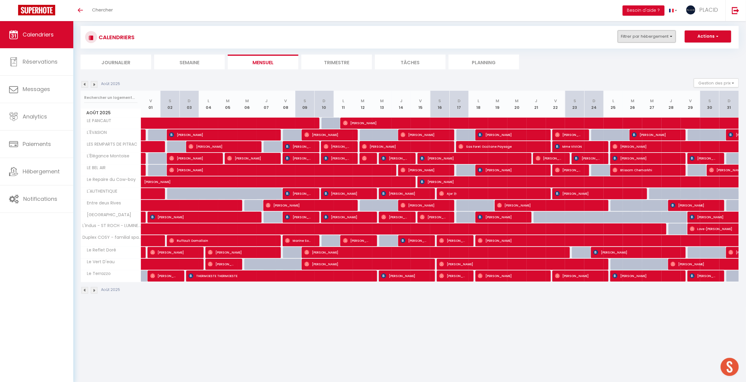
click at [645, 40] on button "Filtrer par hébergement" at bounding box center [647, 36] width 58 height 12
click at [631, 52] on input "montoise" at bounding box center [659, 51] width 90 height 11
drag, startPoint x: 647, startPoint y: 50, endPoint x: 615, endPoint y: 55, distance: 32.3
click at [615, 55] on input "montoise" at bounding box center [659, 51] width 90 height 11
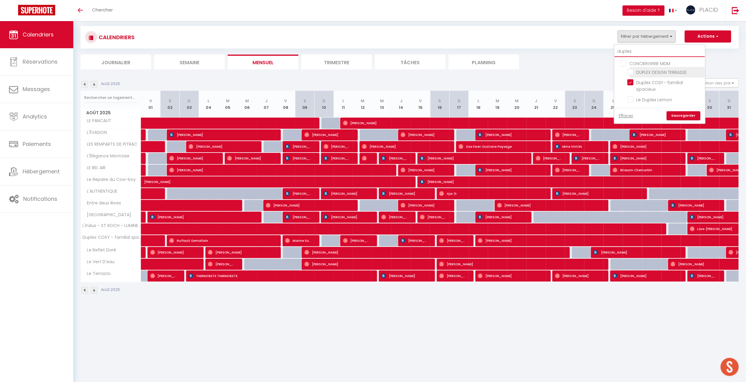
type input "duplex"
click at [631, 71] on input "DUPLEX DESIGN TERRASSE" at bounding box center [664, 72] width 75 height 6
checkbox input "true"
checkbox input "false"
click at [632, 84] on input "Duplex COSY - familial spacieux" at bounding box center [664, 82] width 75 height 6
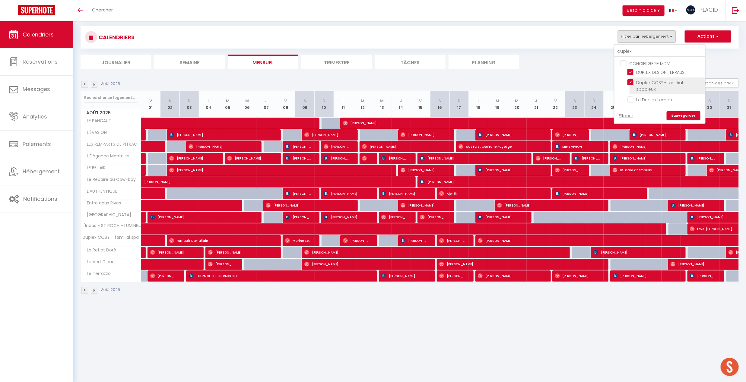
checkbox input "false"
click at [686, 117] on link "Sauvegarder" at bounding box center [684, 115] width 34 height 9
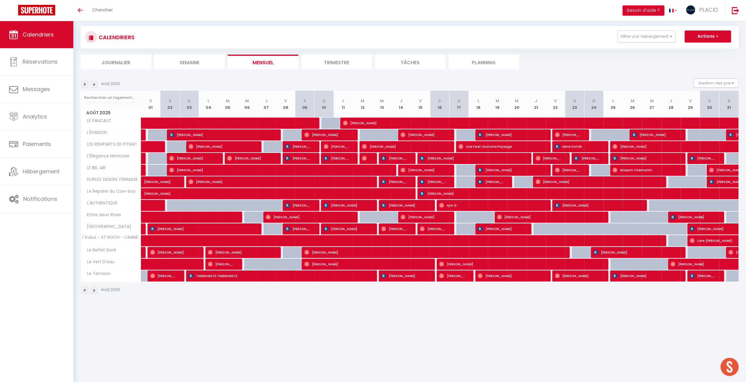
click at [95, 86] on img at bounding box center [94, 84] width 7 height 7
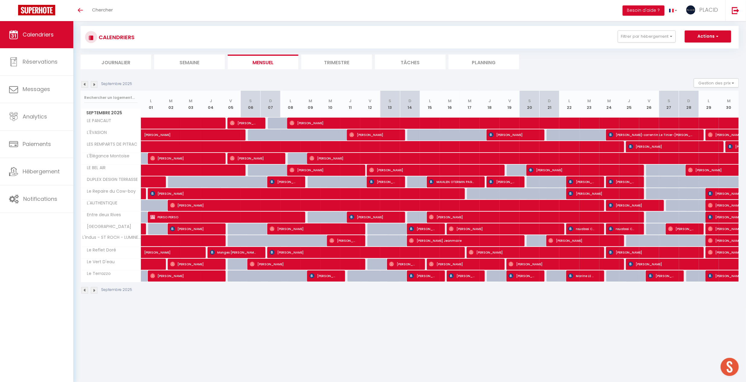
click at [95, 87] on img at bounding box center [94, 84] width 7 height 7
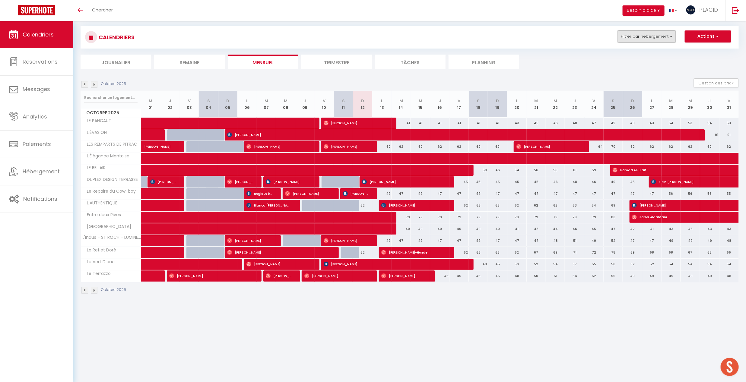
click at [637, 36] on button "Filtrer par hébergement" at bounding box center [647, 36] width 58 height 12
drag, startPoint x: 637, startPoint y: 49, endPoint x: 625, endPoint y: 49, distance: 11.5
click at [611, 49] on div "CALENDRIERS Filtrer par hébergement duplex CONCIERGERIE MDM DUPLEX DESIGN TERRA…" at bounding box center [410, 47] width 658 height 43
click at [638, 35] on button "Filtrer par hébergement" at bounding box center [647, 36] width 58 height 12
click at [638, 48] on input "duplex" at bounding box center [659, 51] width 90 height 11
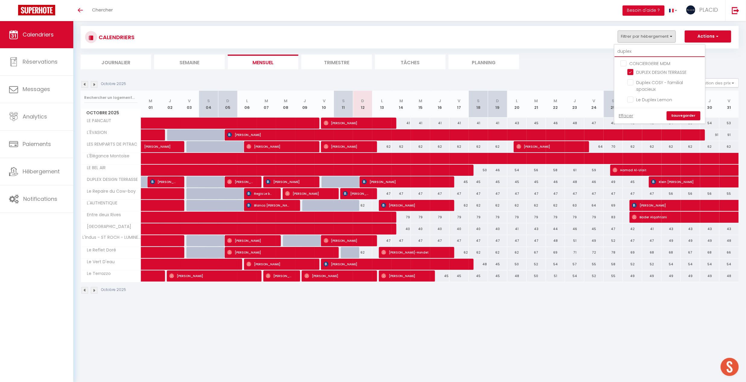
click at [638, 49] on input "duplex" at bounding box center [659, 51] width 90 height 11
type input "duple"
checkbox input "false"
type input "dupl"
checkbox input "false"
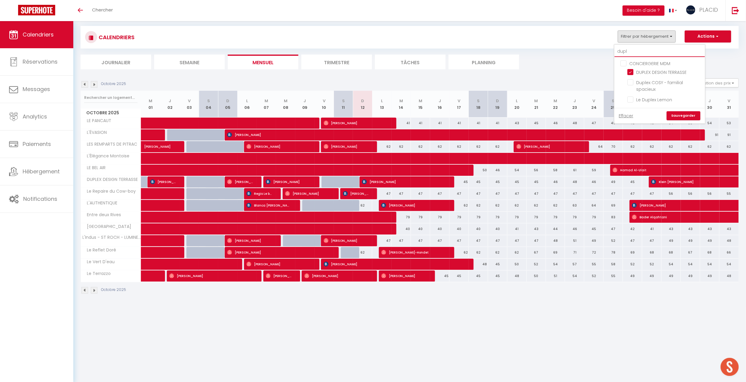
type input "dup"
checkbox input "false"
type input "du"
checkbox input "false"
type input "d"
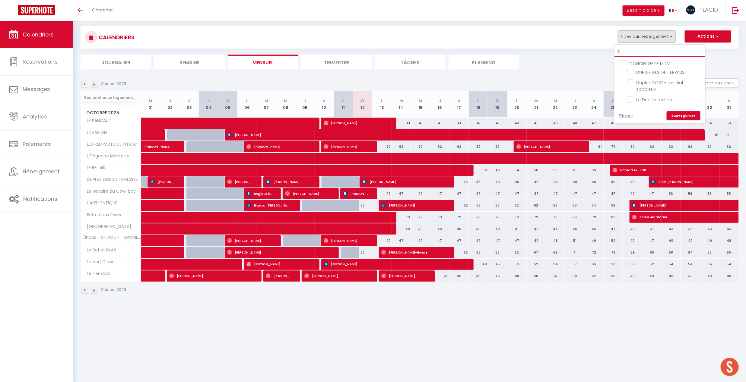
checkbox input "false"
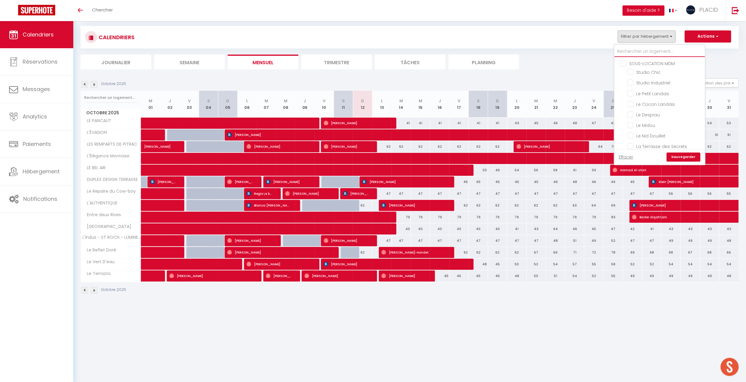
checkbox input "false"
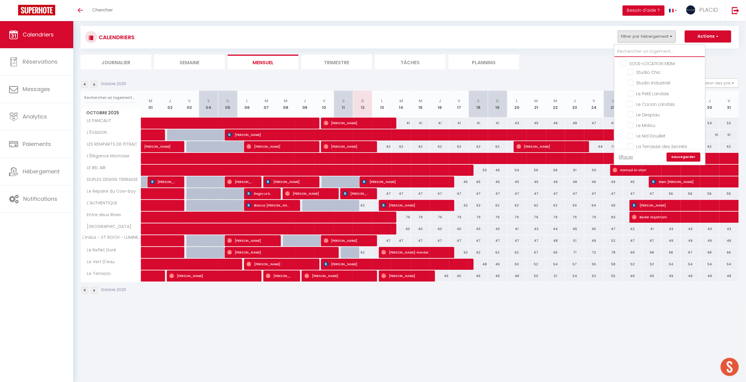
checkbox input "false"
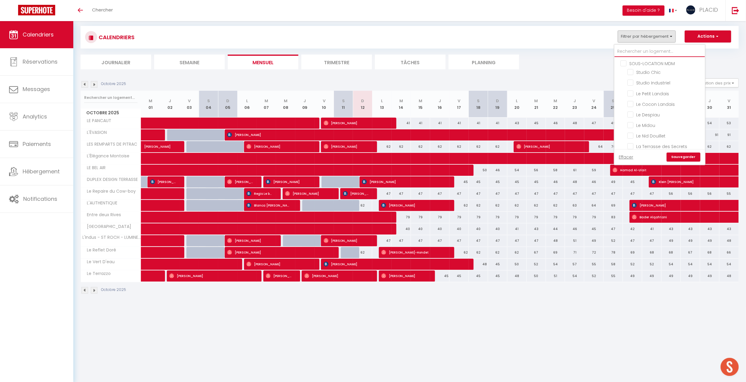
checkbox input "false"
checkbox input "true"
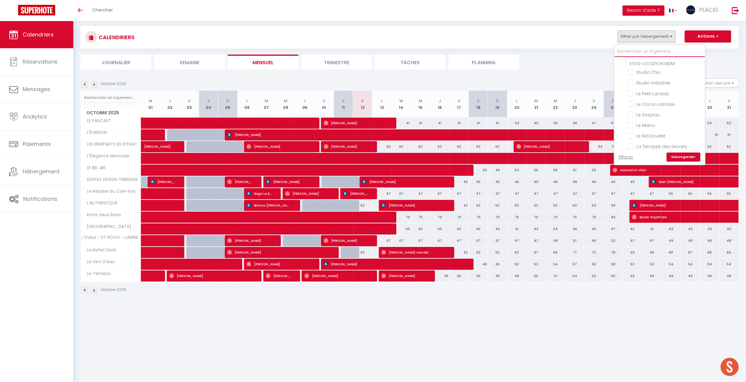
checkbox input "false"
checkbox input "true"
checkbox input "false"
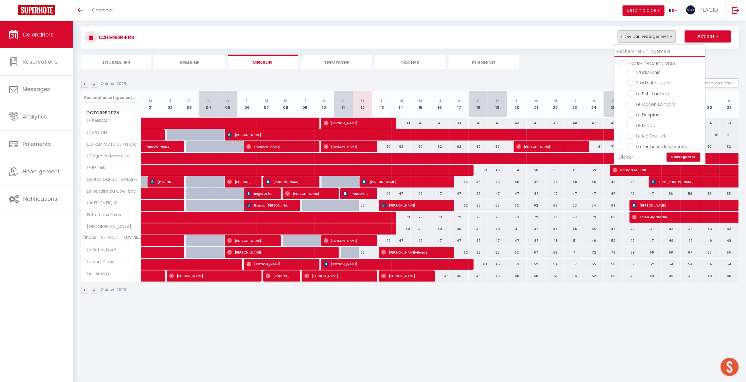
checkbox input "false"
checkbox input "true"
checkbox input "false"
checkbox input "true"
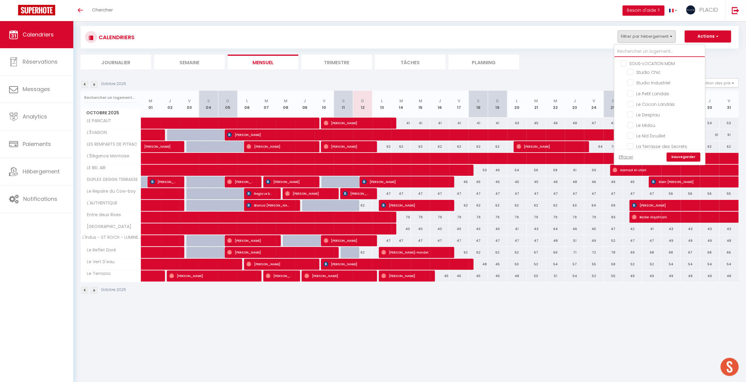
checkbox input "false"
checkbox input "true"
checkbox input "false"
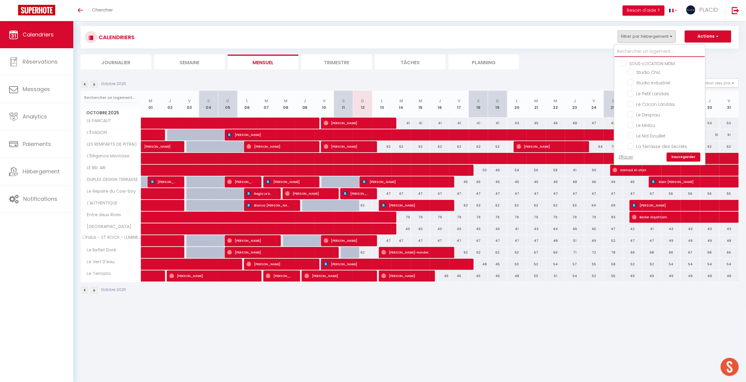
checkbox input "false"
type input "c"
checkbox input "false"
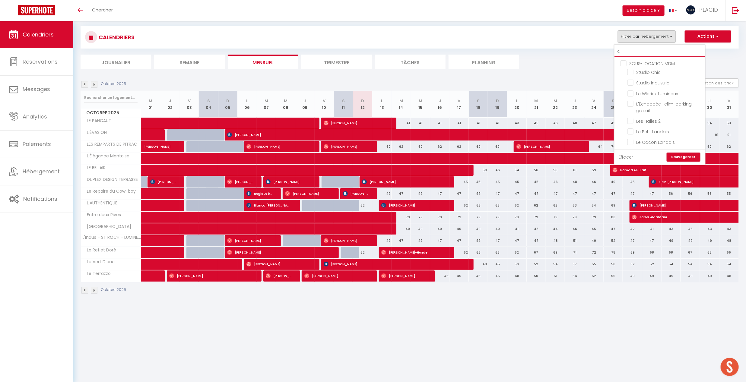
checkbox input "false"
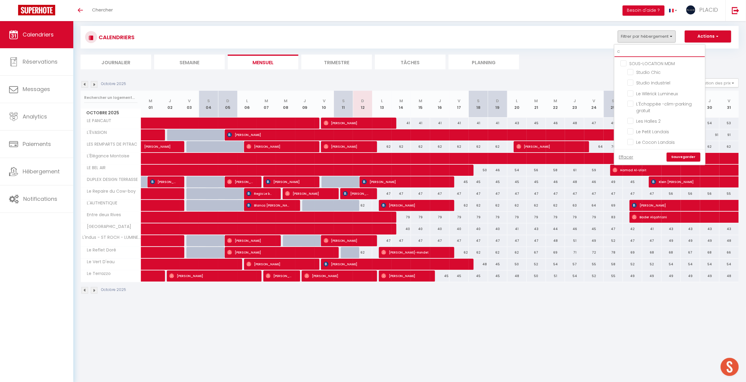
checkbox input "false"
checkbox input "true"
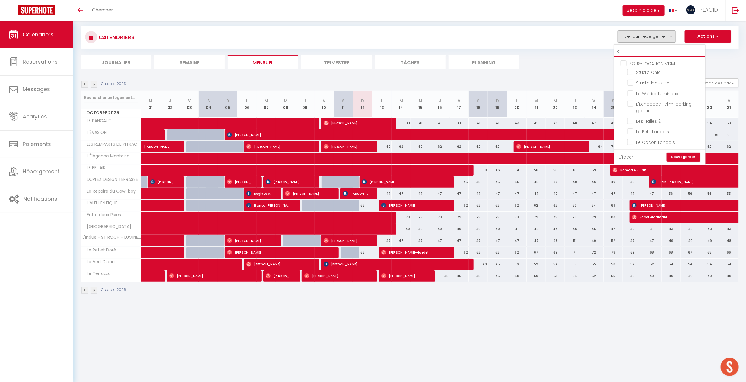
checkbox input "false"
checkbox input "true"
checkbox input "false"
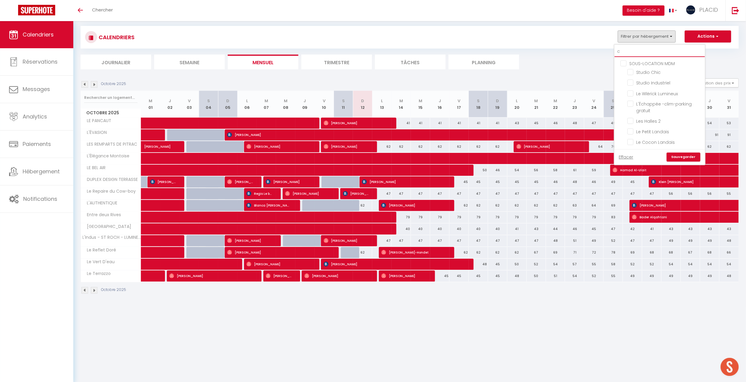
checkbox input "false"
checkbox input "true"
checkbox input "false"
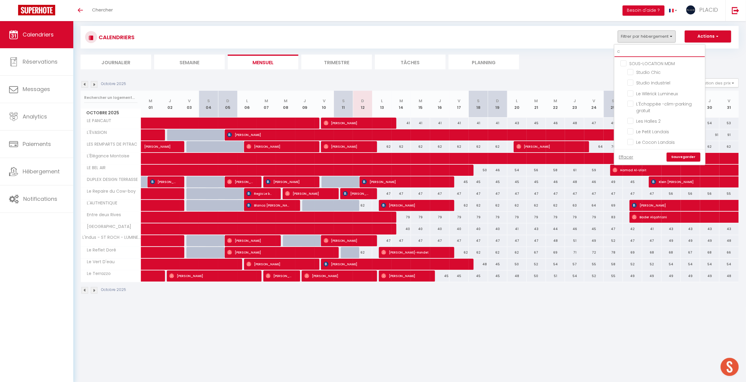
checkbox input "false"
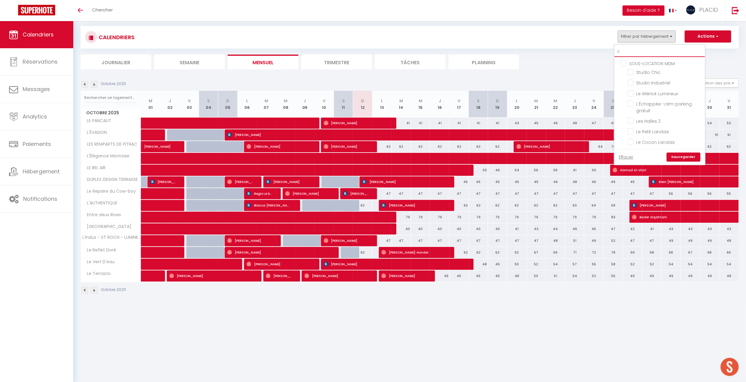
checkbox input "false"
type input "co"
checkbox input "false"
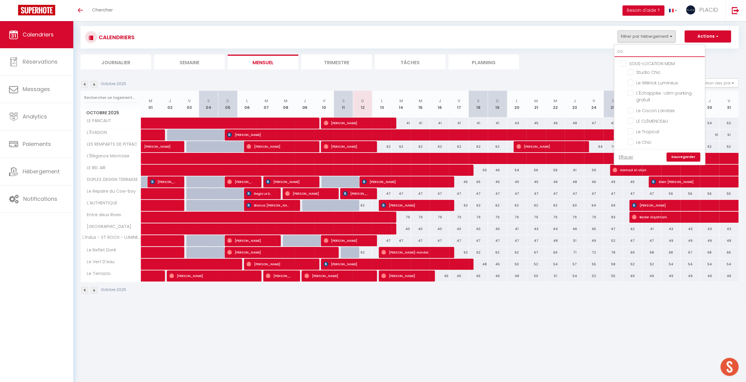
checkbox input "false"
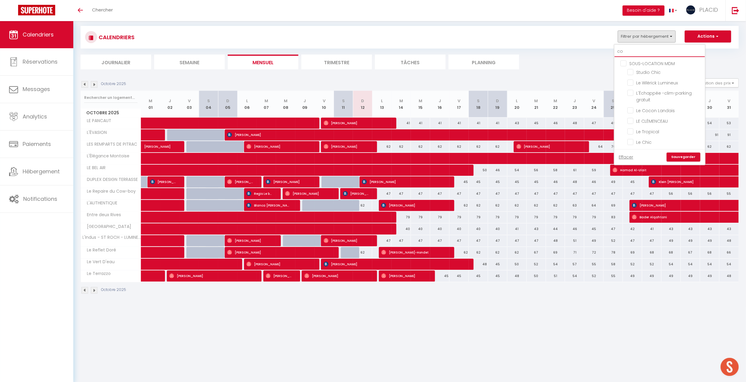
checkbox input "false"
type input "coe"
checkbox input "false"
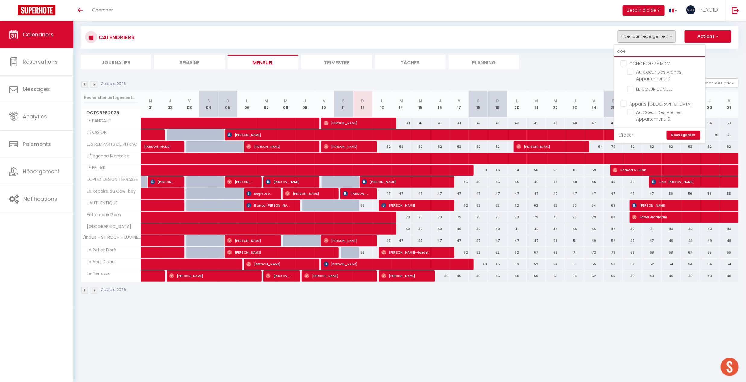
type input "coeu"
checkbox input "false"
type input "coeur"
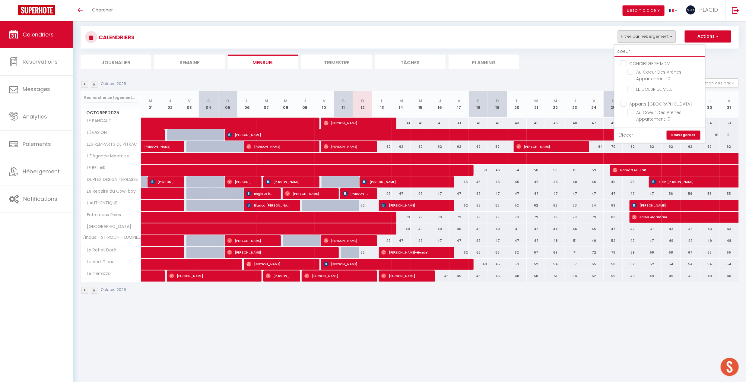
checkbox input "false"
type input "coeur"
click at [632, 91] on input "LE COEUR DE VILLE" at bounding box center [664, 89] width 75 height 6
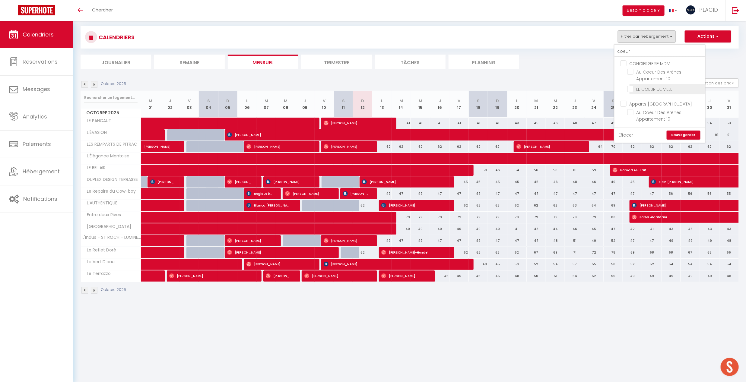
checkbox input "true"
checkbox input "false"
click at [683, 134] on link "Sauvegarder" at bounding box center [684, 135] width 34 height 9
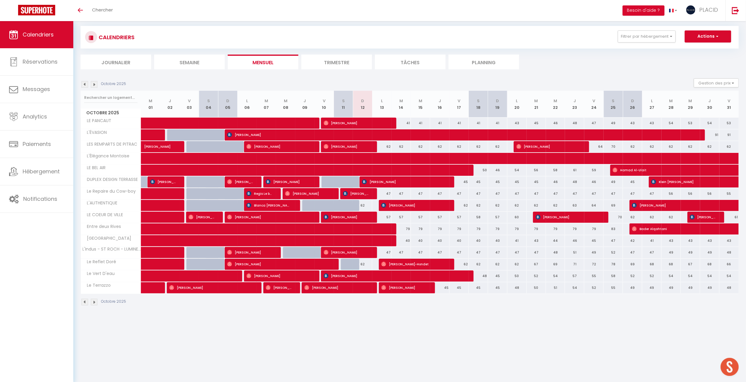
drag, startPoint x: 386, startPoint y: 219, endPoint x: 649, endPoint y: 222, distance: 263.0
click at [649, 222] on tr "LE COEUR DE VILLE 57 Angelique Da Silva 57 Mathieu Romero" at bounding box center [410, 217] width 658 height 12
click at [626, 305] on div "Octobre 2025" at bounding box center [410, 303] width 658 height 18
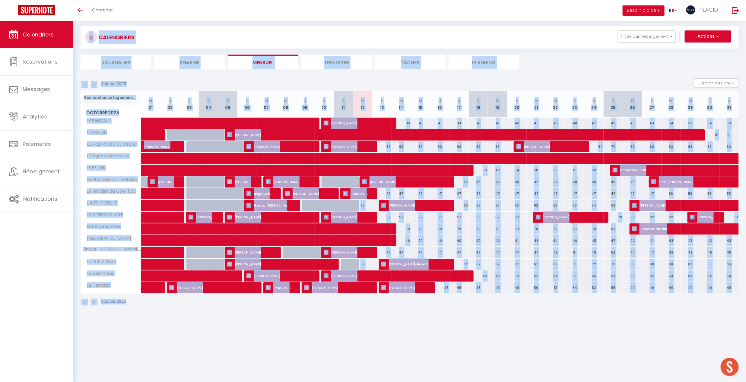
drag, startPoint x: 729, startPoint y: 343, endPoint x: 81, endPoint y: 43, distance: 714.0
click at [81, 43] on body "🟢 Des questions ou besoin d'assistance pour la migration AirBnB? Prenez rdv >>>…" at bounding box center [373, 204] width 746 height 382
click at [595, 47] on div "CALENDRIERS Filtrer par hébergement coeur CONCIERGERIE MDM Au Coeur Des Arènes …" at bounding box center [410, 37] width 658 height 23
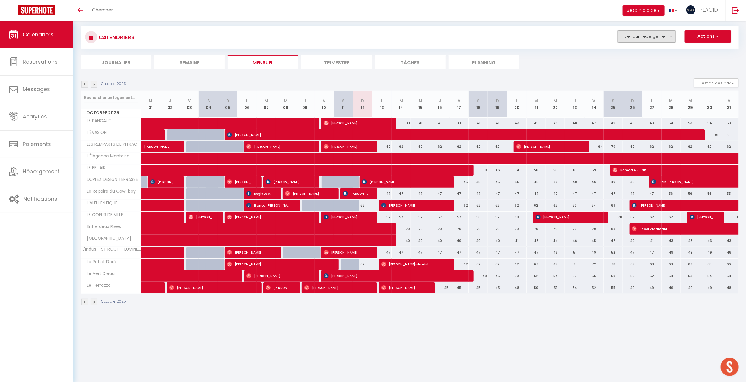
click at [640, 39] on button "Filtrer par hébergement" at bounding box center [647, 36] width 58 height 12
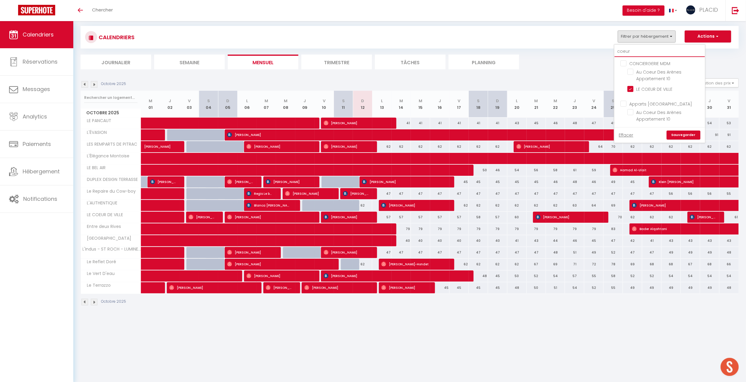
drag, startPoint x: 637, startPoint y: 50, endPoint x: 610, endPoint y: 50, distance: 27.4
click at [610, 50] on div "CALENDRIERS Filtrer par hébergement coeur CONCIERGERIE MDM Au Coeur Des Arènes …" at bounding box center [410, 47] width 658 height 43
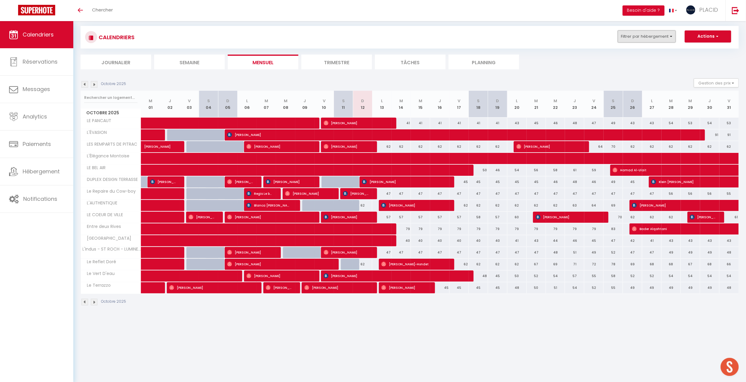
click at [642, 39] on button "Filtrer par hébergement" at bounding box center [647, 36] width 58 height 12
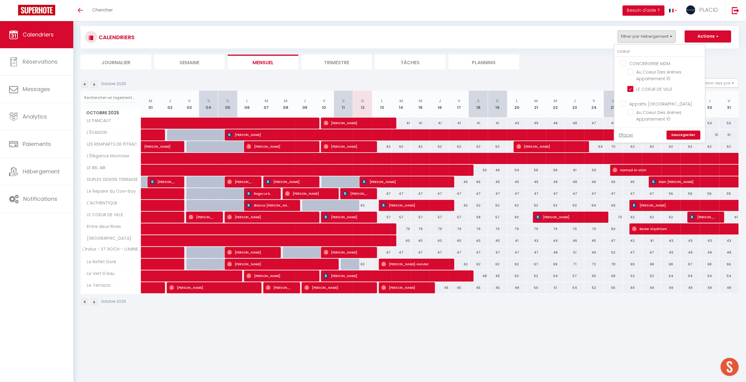
click at [648, 58] on ul "CONCIERGERIE MDM Au Coeur Des Arènes Appartement 10 LE COEUR DE VILLE" at bounding box center [659, 77] width 90 height 40
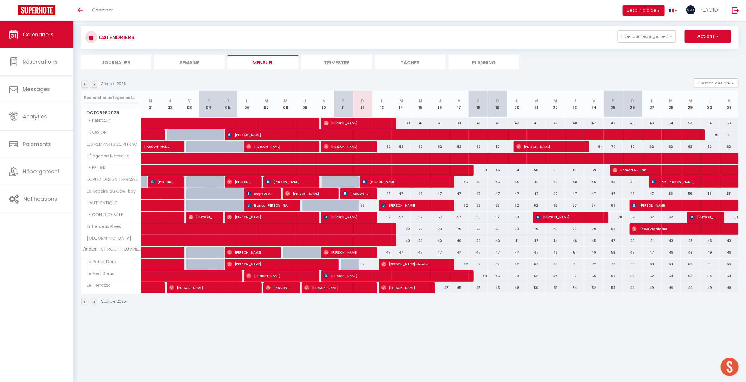
click at [654, 30] on div "CALENDRIERS Filtrer par hébergement coeur CONCIERGERIE MDM Au Coeur Des Arènes …" at bounding box center [410, 37] width 658 height 23
click at [653, 38] on button "Filtrer par hébergement" at bounding box center [647, 36] width 58 height 12
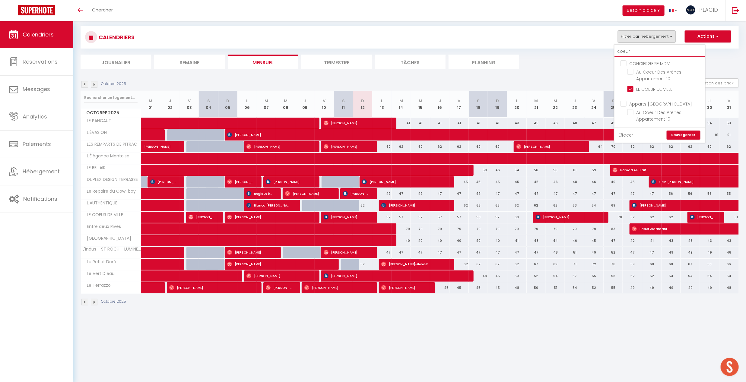
click at [650, 53] on input "coeur" at bounding box center [659, 51] width 90 height 11
type input "coeu"
checkbox input "false"
type input "coe"
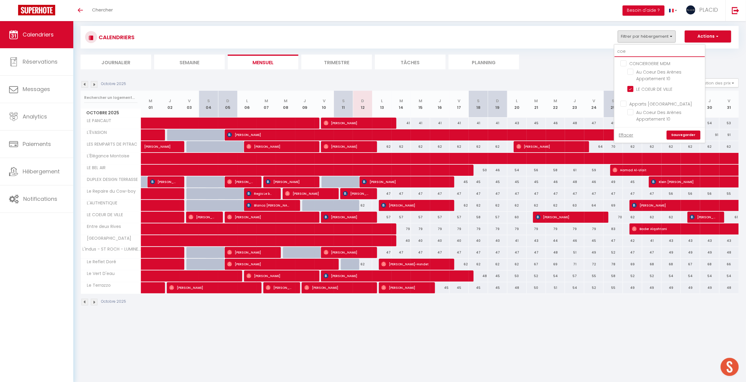
checkbox input "false"
type input "co"
checkbox input "false"
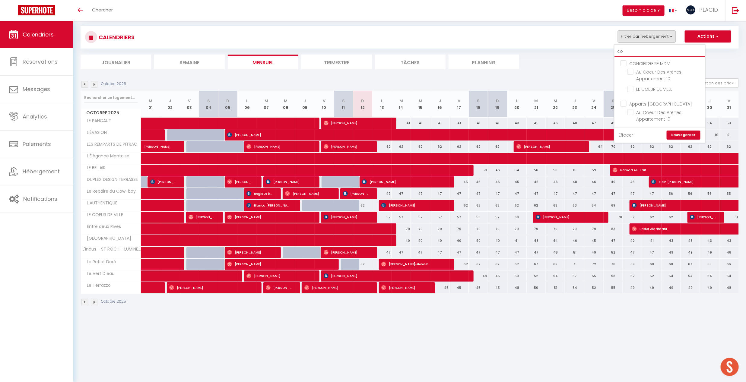
checkbox input "false"
type input "c"
checkbox input "true"
checkbox input "false"
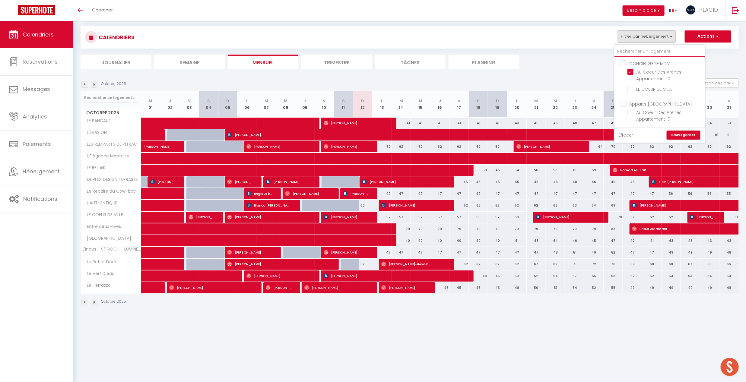
checkbox input "false"
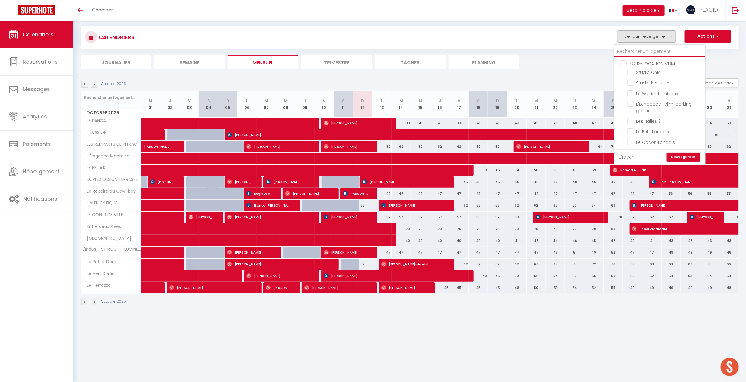
type input "d"
checkbox input "false"
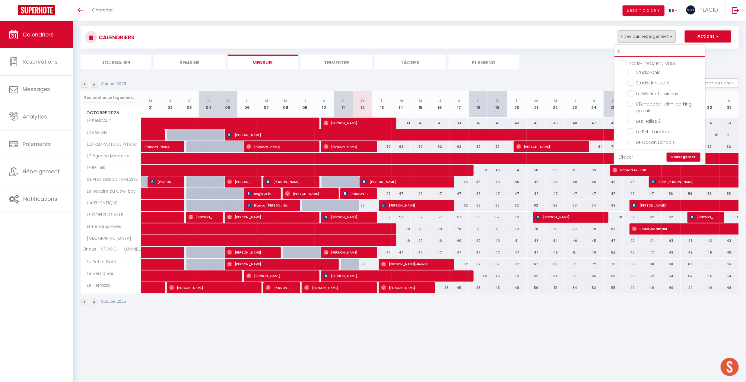
checkbox input "false"
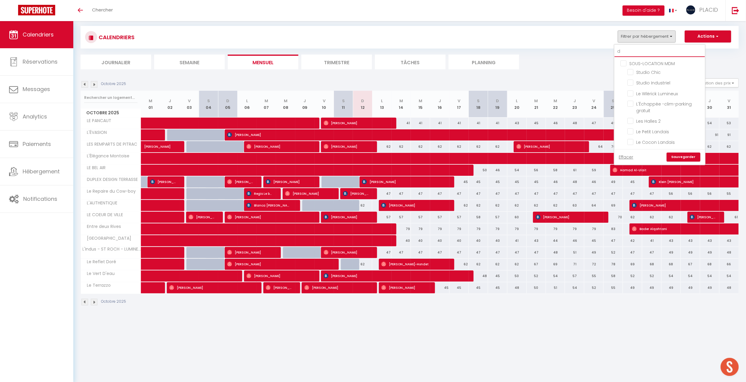
checkbox input "false"
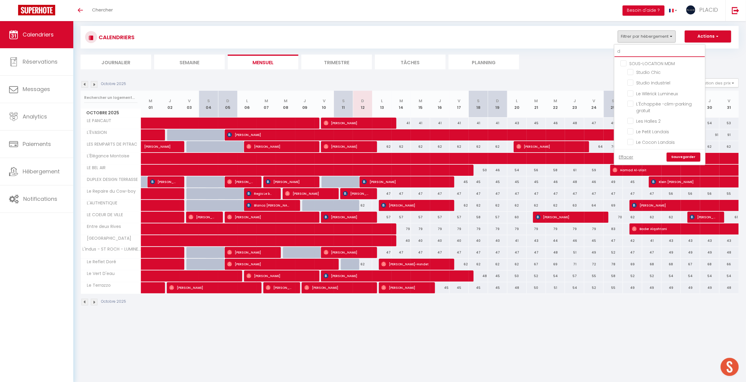
checkbox input "true"
checkbox input "false"
checkbox input "true"
checkbox input "false"
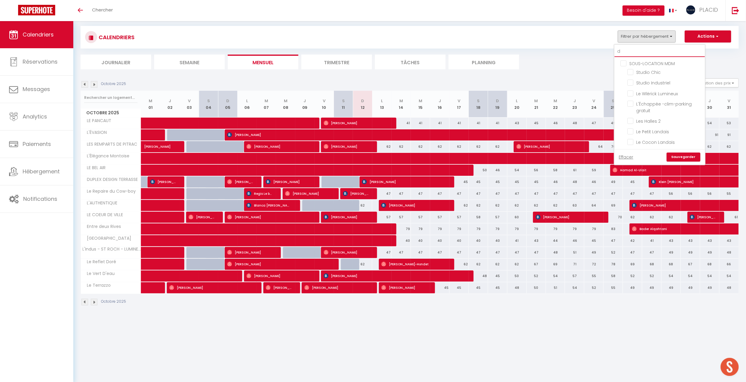
checkbox input "false"
checkbox input "true"
checkbox input "false"
checkbox input "true"
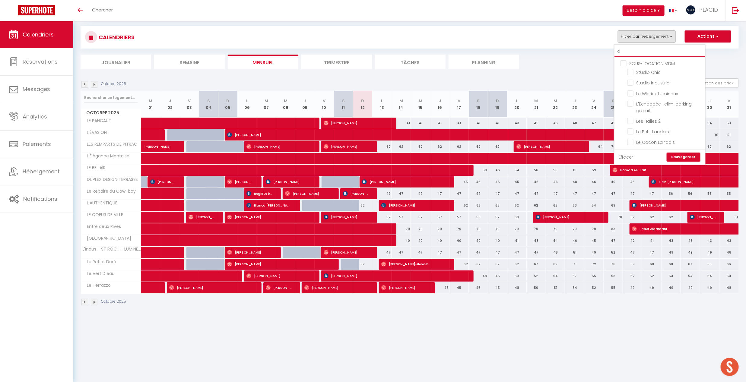
checkbox input "false"
checkbox input "true"
checkbox input "false"
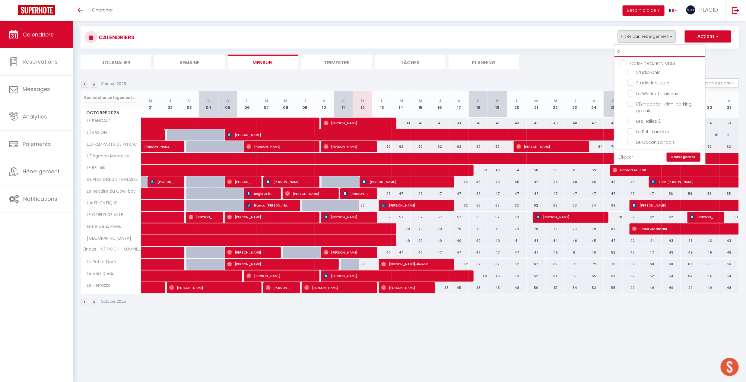
checkbox input "false"
type input "du"
checkbox input "true"
checkbox input "false"
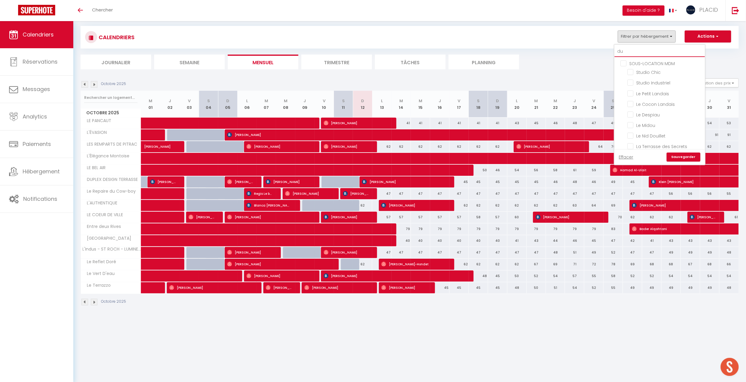
checkbox input "false"
checkbox input "true"
checkbox input "false"
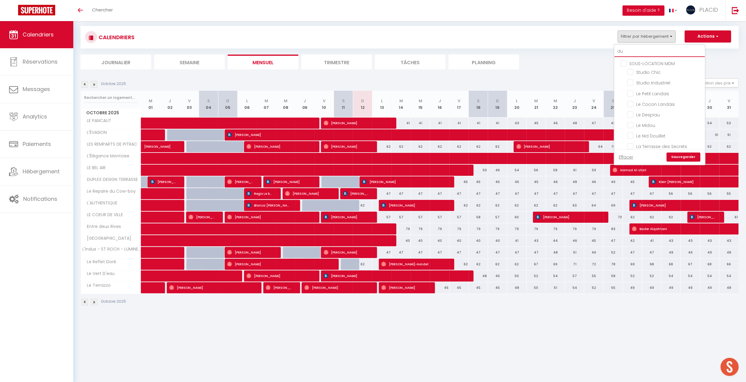
checkbox input "false"
type input "dup"
checkbox input "true"
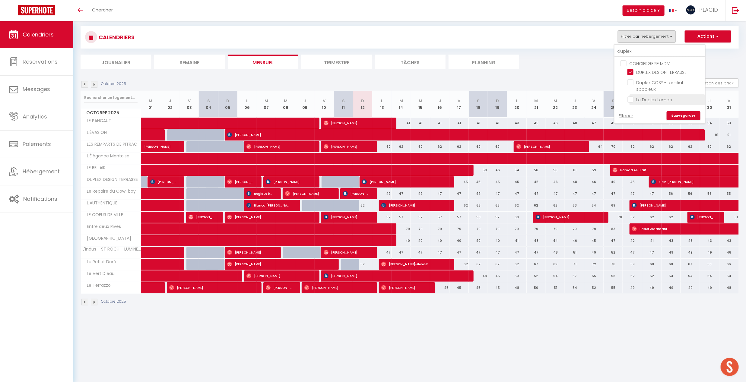
click at [632, 102] on li "Le Duplex Lemon" at bounding box center [666, 99] width 75 height 11
click at [632, 38] on button "Filtrer par hébergement" at bounding box center [647, 36] width 58 height 12
click at [633, 100] on input "Le Duplex Lemon" at bounding box center [664, 99] width 75 height 6
click at [633, 71] on input "DUPLEX DESIGN TERRASSE" at bounding box center [664, 72] width 75 height 6
click at [684, 116] on link "Sauvegarder" at bounding box center [684, 115] width 34 height 9
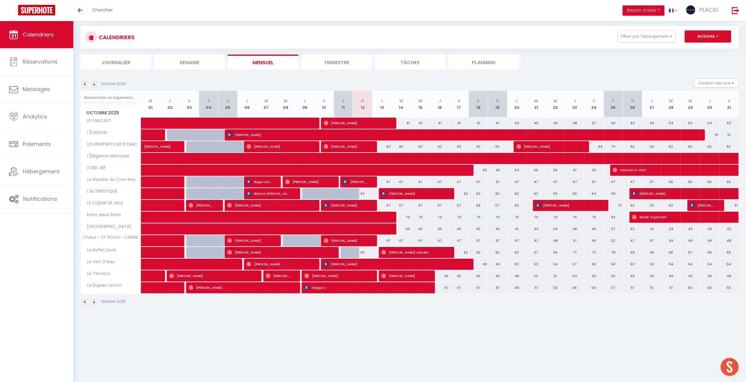
click at [86, 82] on img at bounding box center [84, 84] width 7 height 7
